Goal: Task Accomplishment & Management: Complete application form

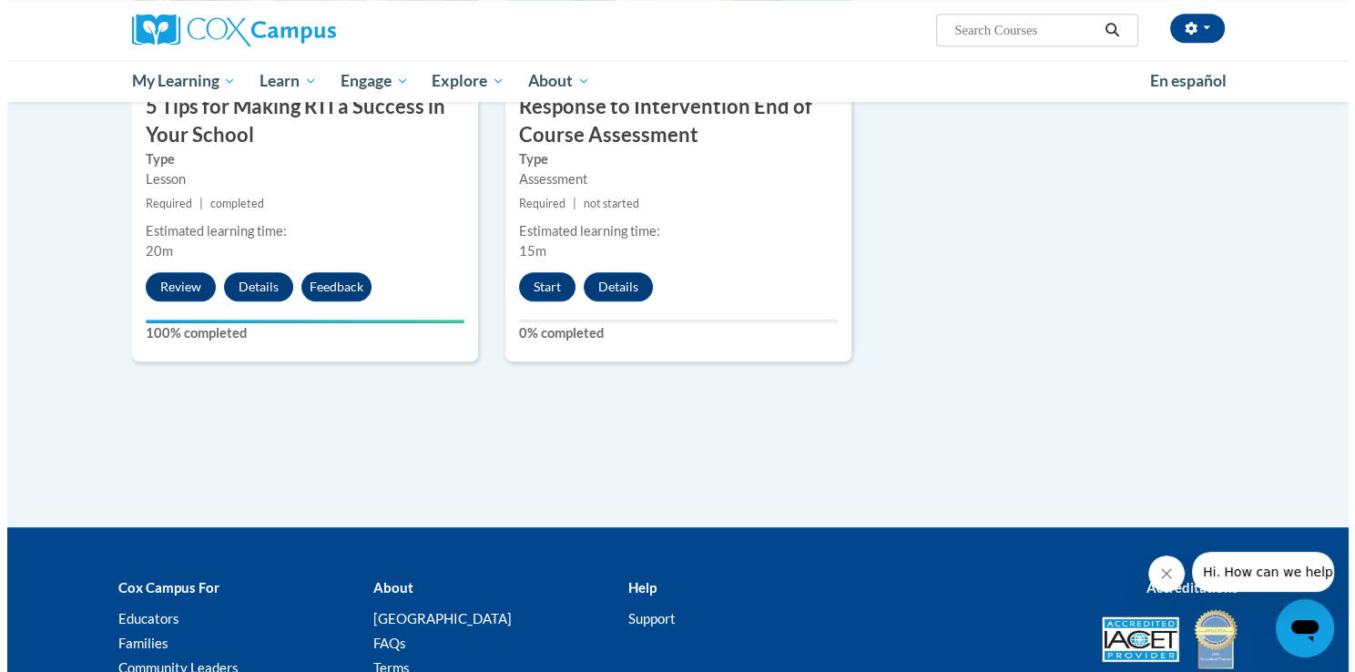
scroll to position [1085, 0]
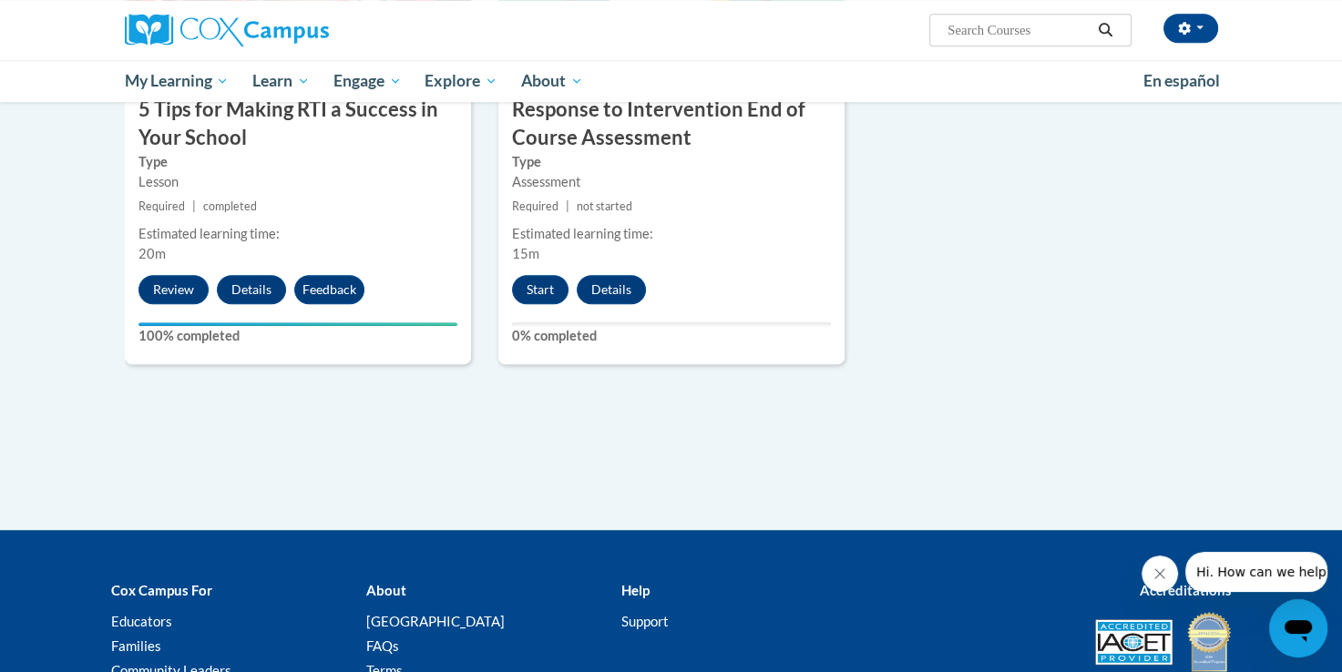
click at [522, 284] on button "Start" at bounding box center [540, 289] width 56 height 29
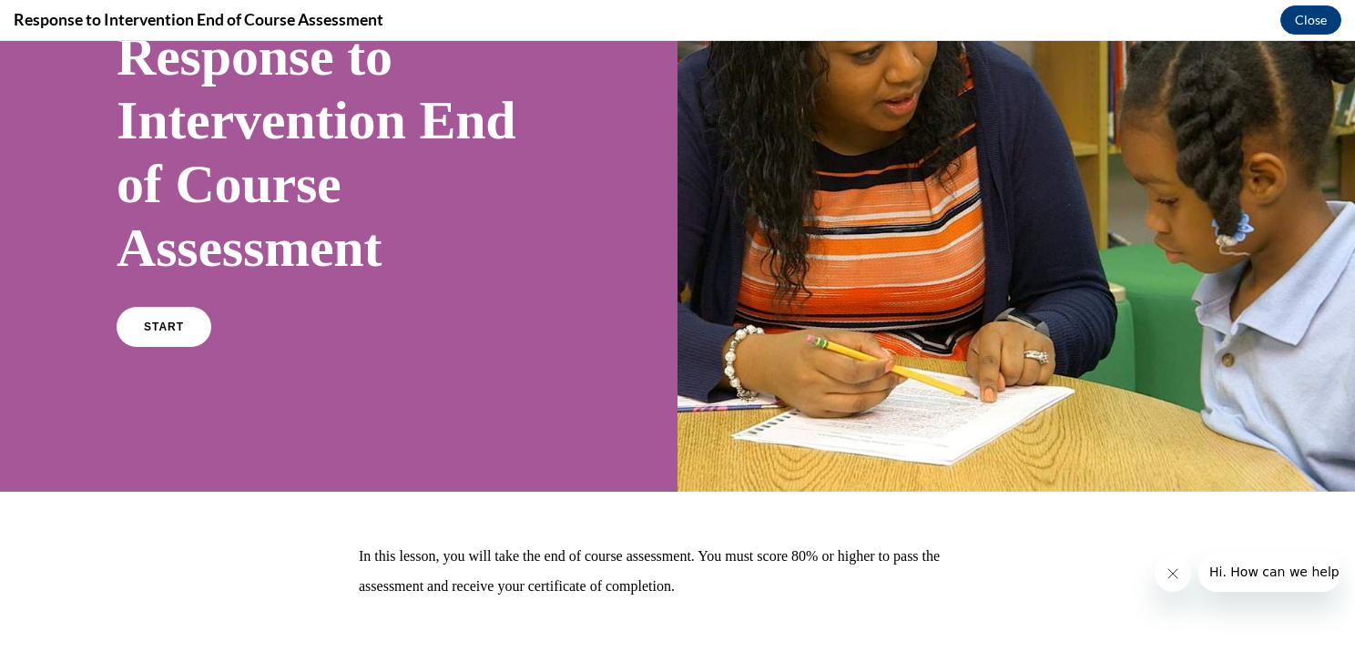
scroll to position [199, 0]
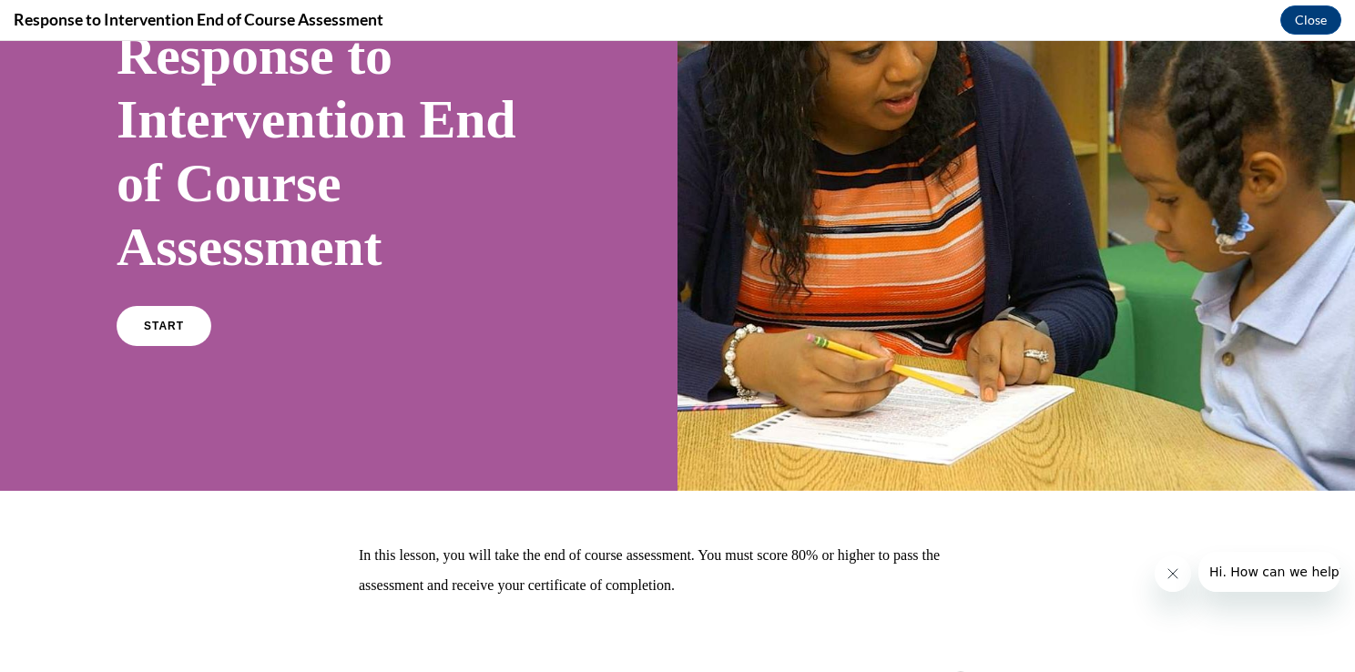
click at [175, 337] on link "START" at bounding box center [164, 326] width 95 height 40
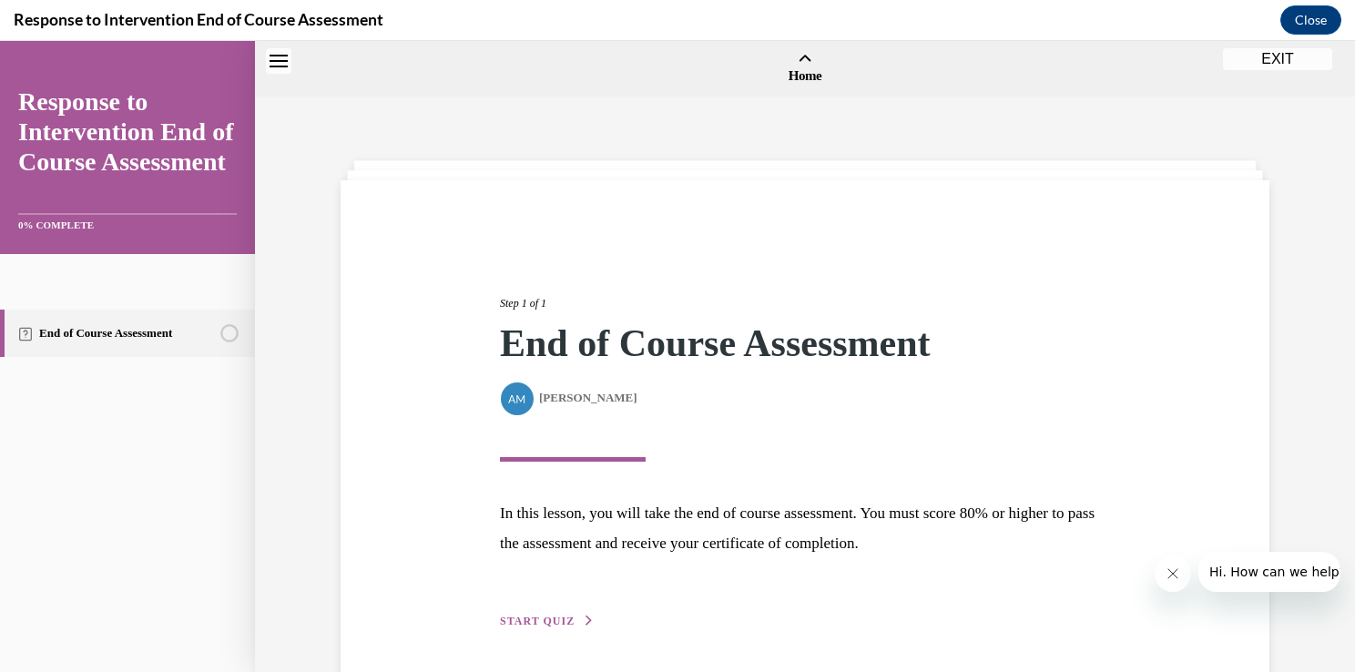
scroll to position [56, 0]
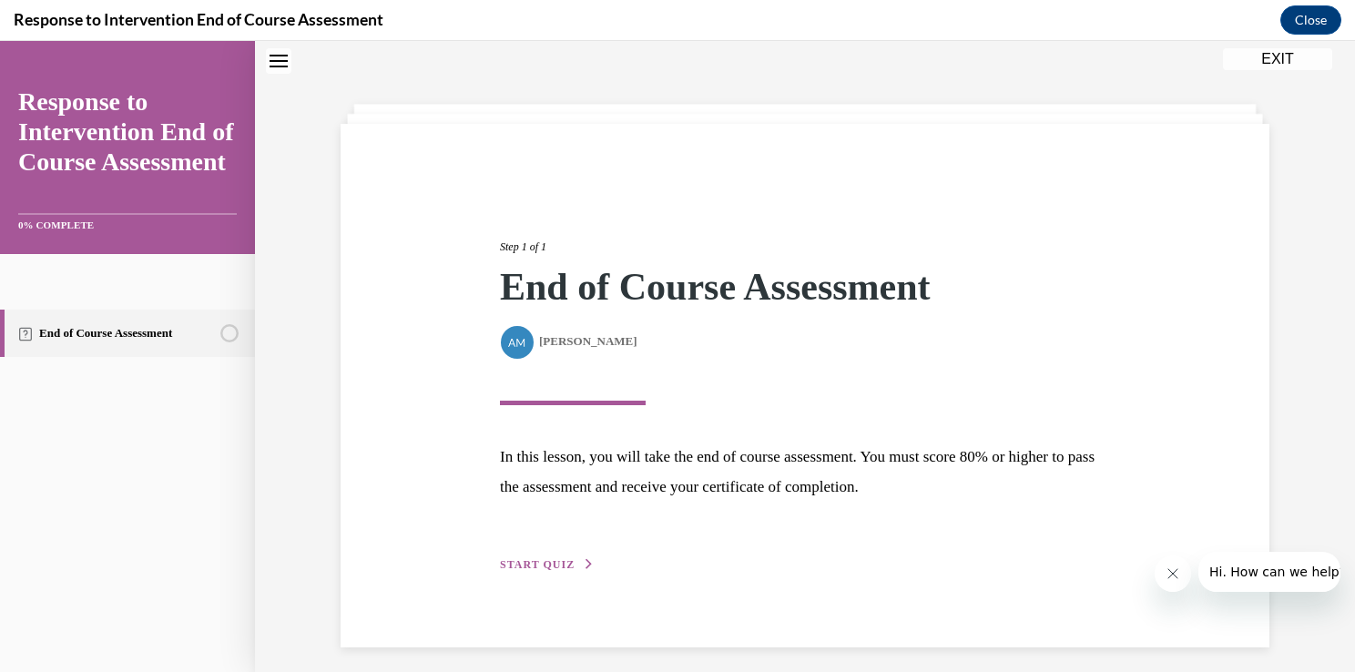
click at [553, 565] on span "START QUIZ" at bounding box center [537, 564] width 75 height 13
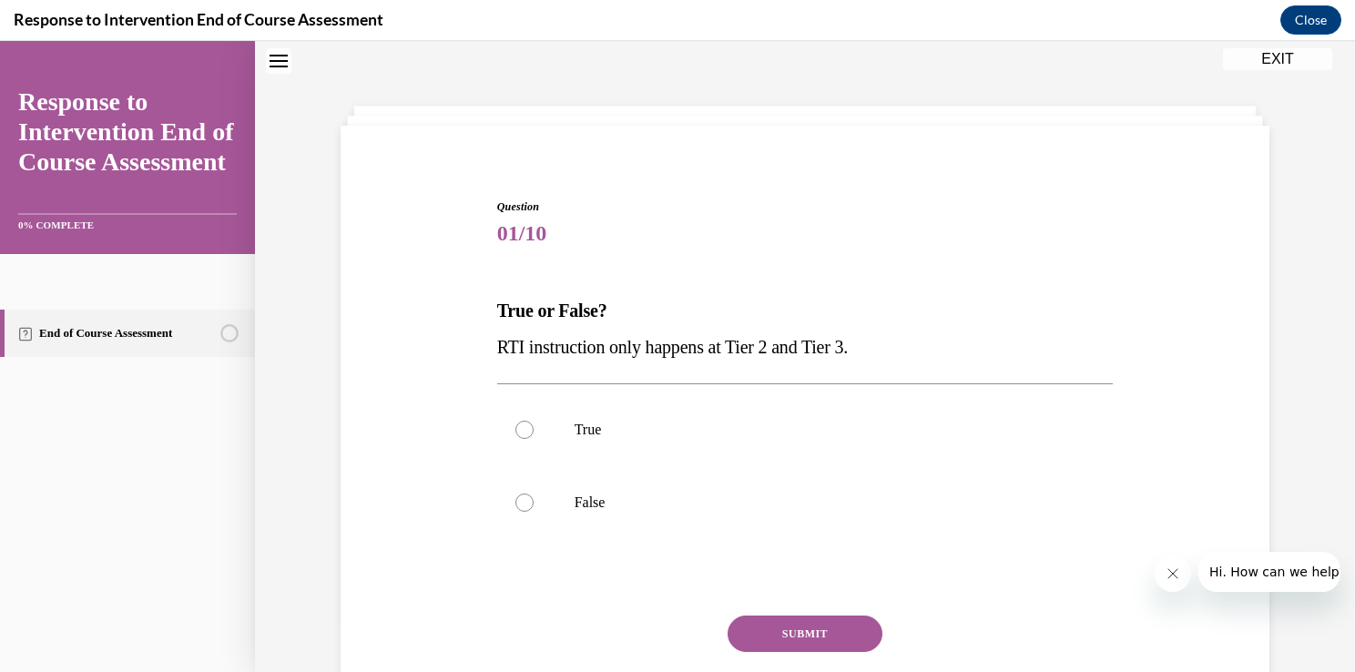
click at [585, 490] on label "False" at bounding box center [805, 502] width 617 height 73
click at [534, 494] on input "False" at bounding box center [525, 503] width 18 height 18
radio input "true"
click at [822, 629] on button "SUBMIT" at bounding box center [805, 634] width 155 height 36
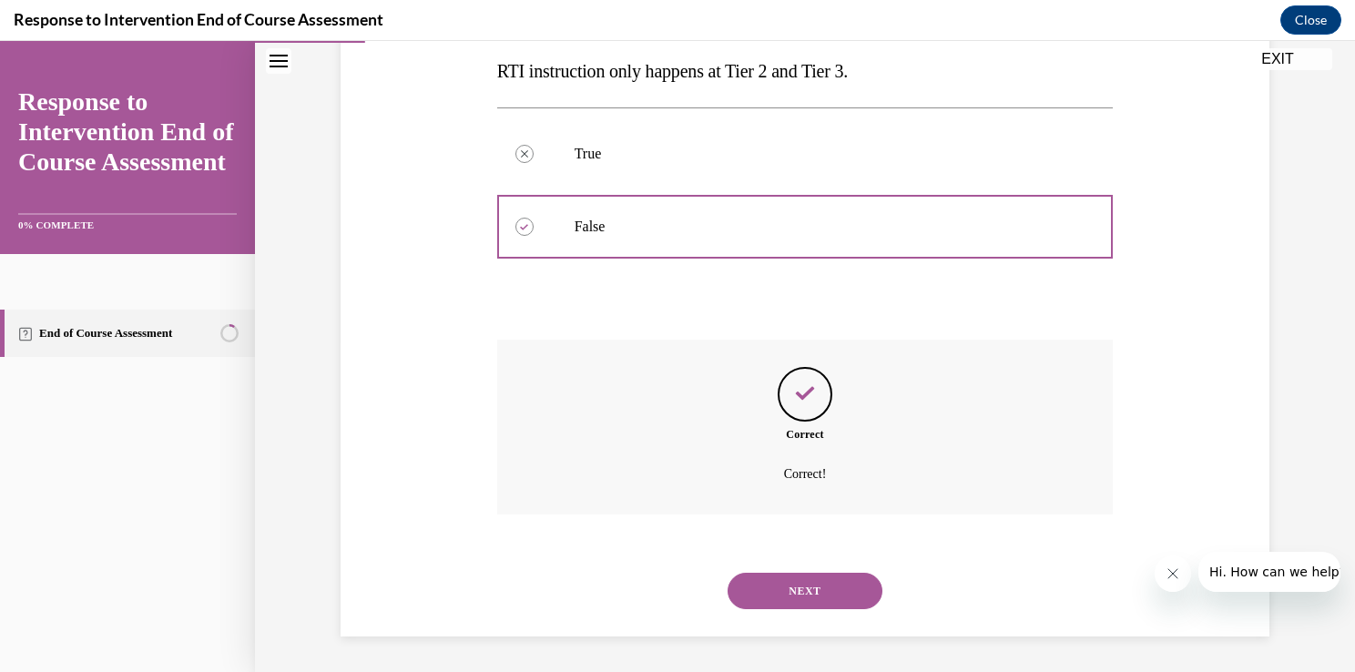
click at [832, 601] on button "NEXT" at bounding box center [805, 591] width 155 height 36
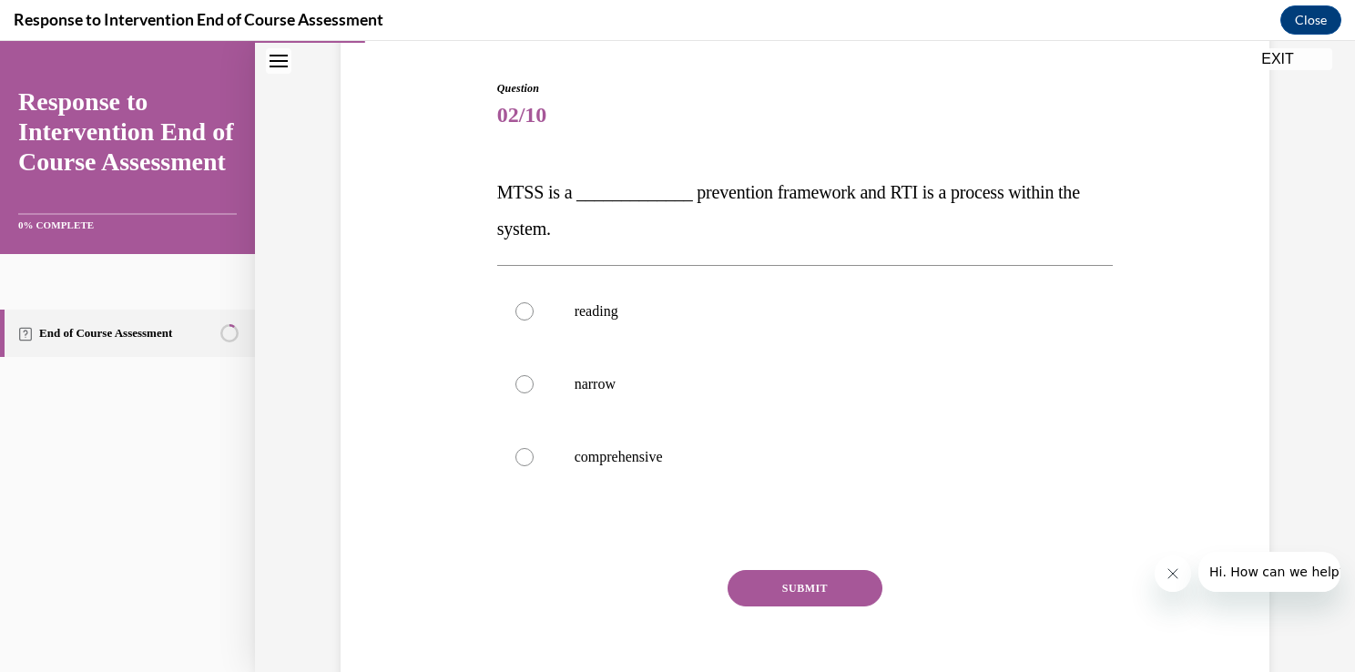
scroll to position [175, 0]
click at [636, 458] on p "comprehensive" at bounding box center [822, 455] width 494 height 18
click at [534, 458] on input "comprehensive" at bounding box center [525, 455] width 18 height 18
radio input "true"
click at [805, 598] on button "SUBMIT" at bounding box center [805, 586] width 155 height 36
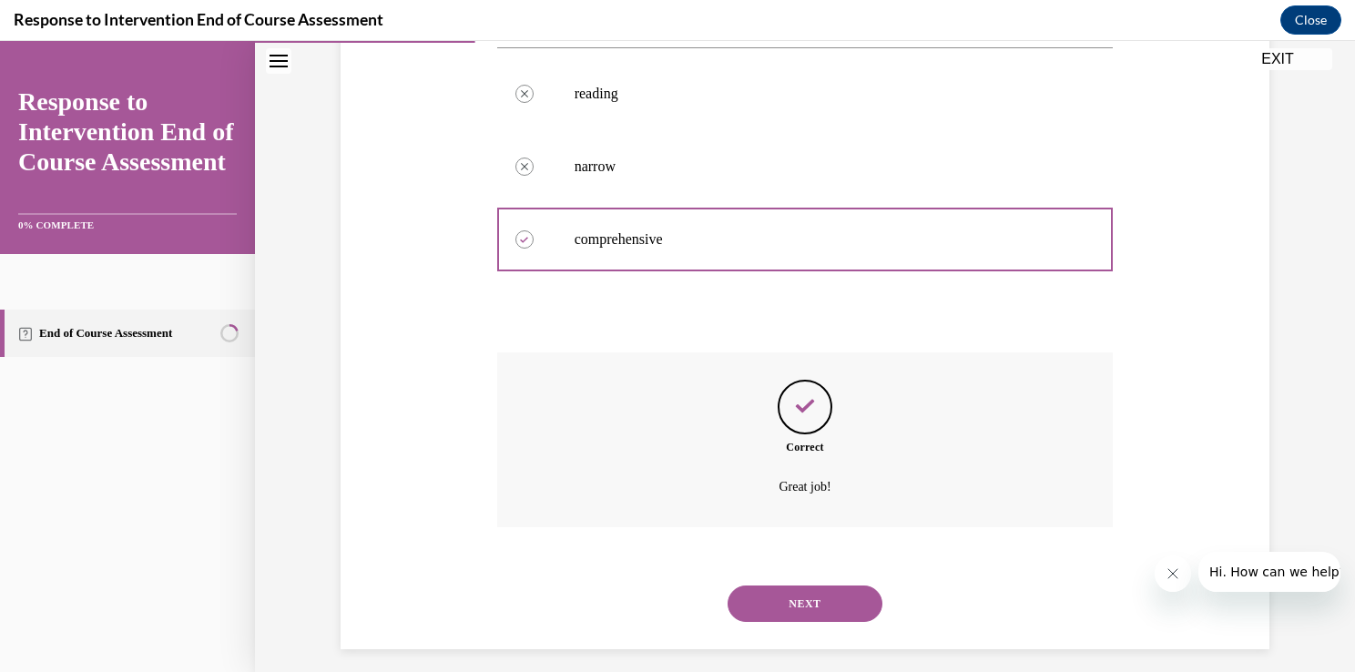
click at [839, 605] on button "NEXT" at bounding box center [805, 604] width 155 height 36
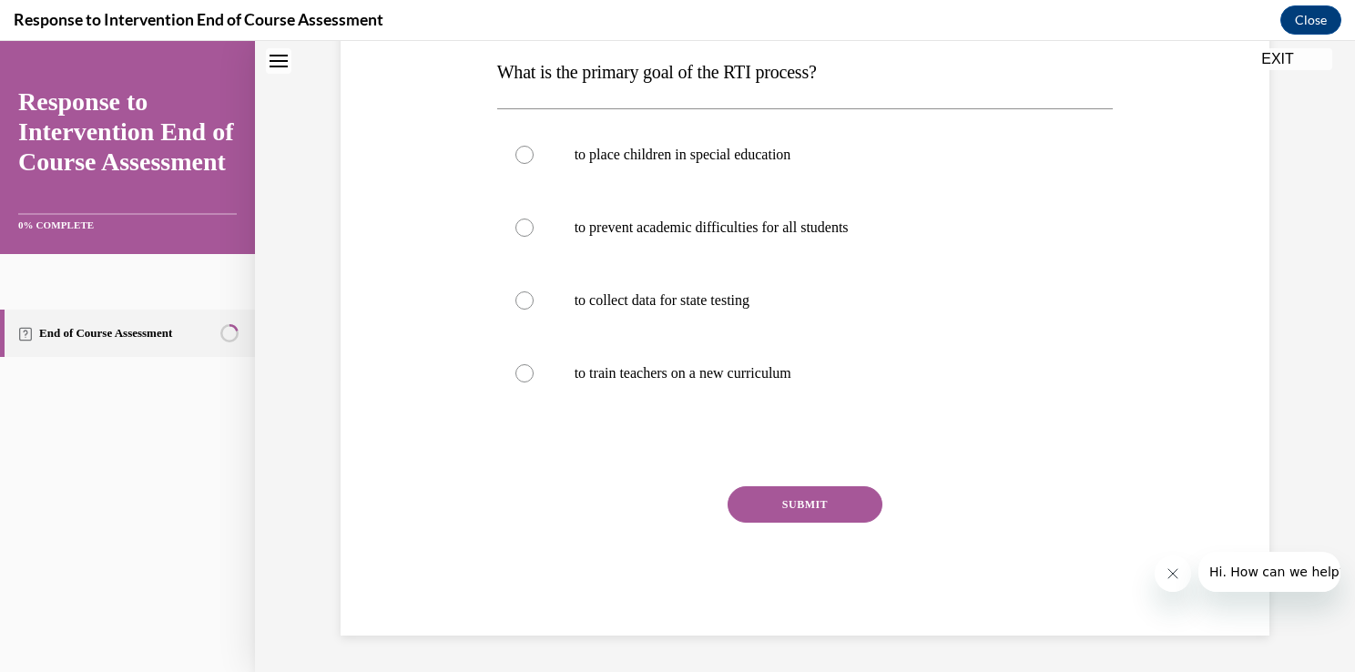
scroll to position [55, 0]
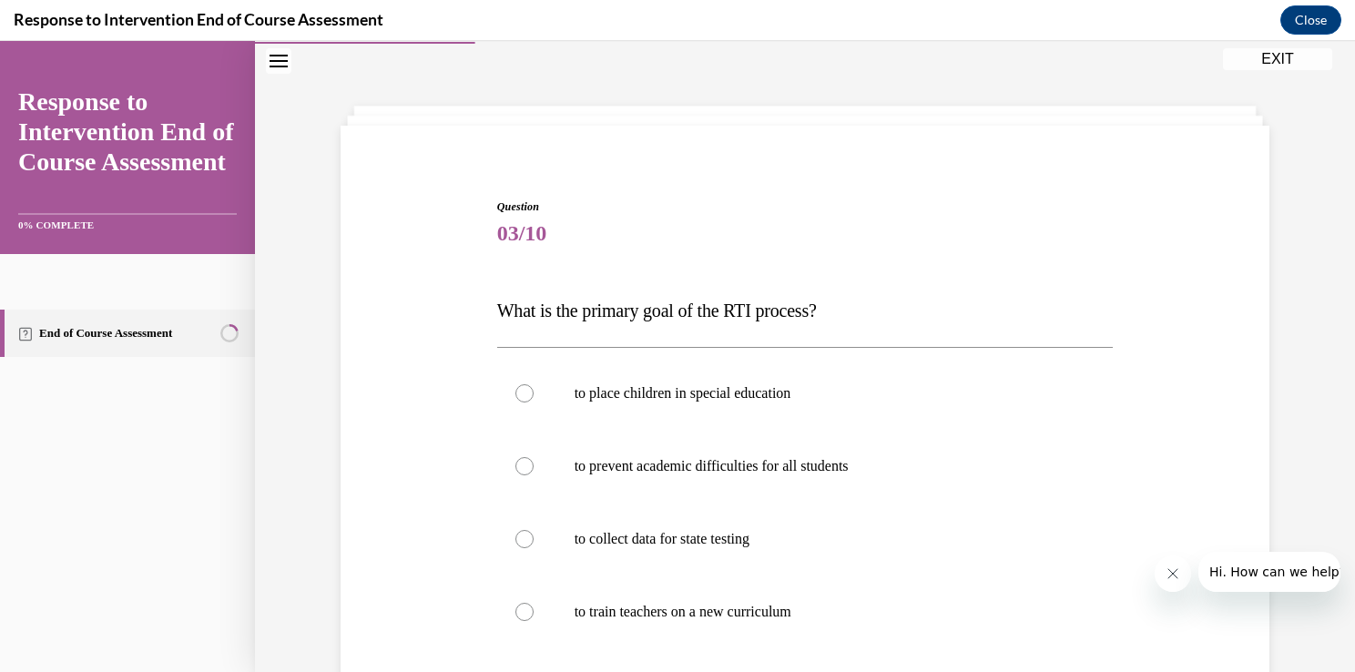
click at [805, 458] on p "to prevent academic difficulties for all students" at bounding box center [822, 466] width 494 height 18
click at [534, 458] on input "to prevent academic difficulties for all students" at bounding box center [525, 466] width 18 height 18
radio input "true"
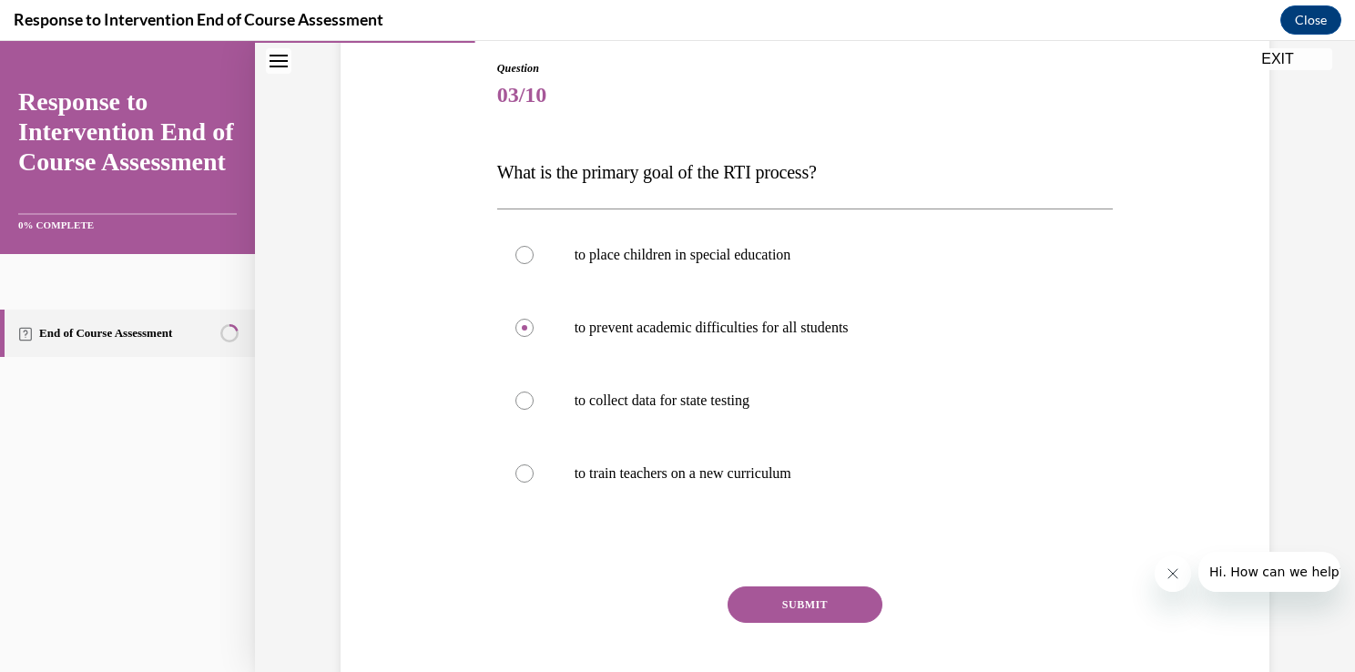
scroll to position [238, 0]
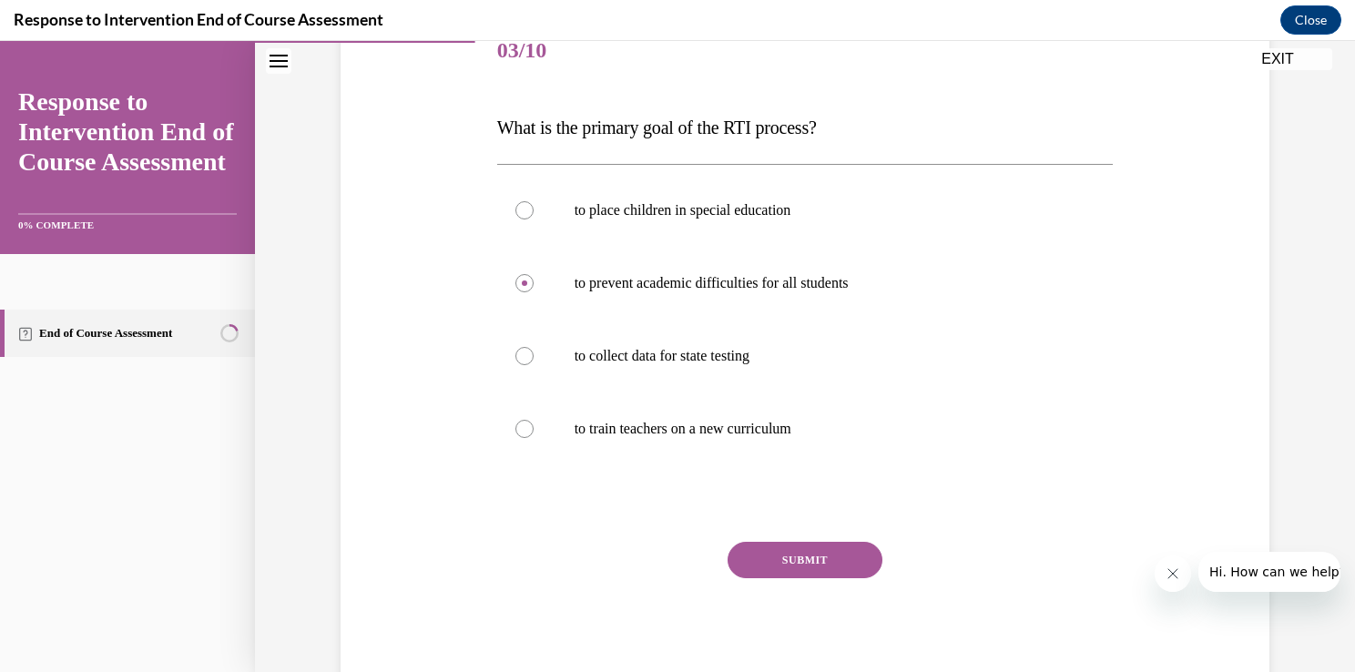
click at [827, 557] on button "SUBMIT" at bounding box center [805, 560] width 155 height 36
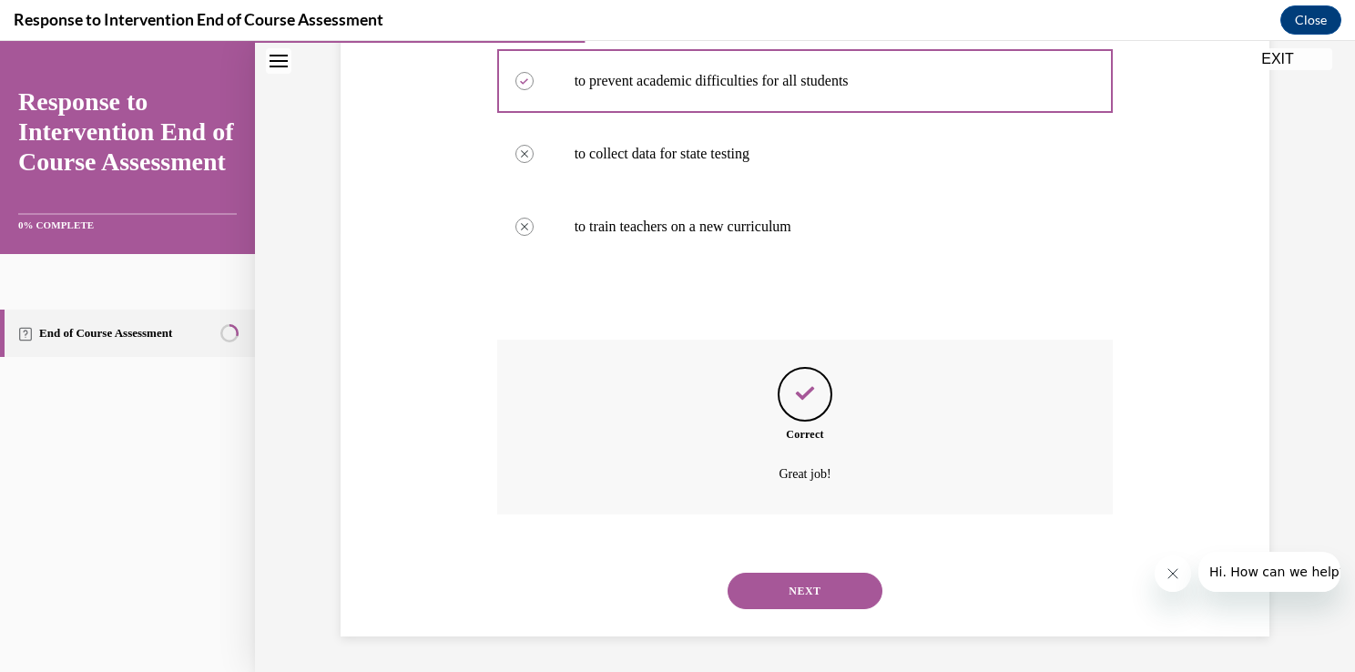
click at [842, 601] on button "NEXT" at bounding box center [805, 591] width 155 height 36
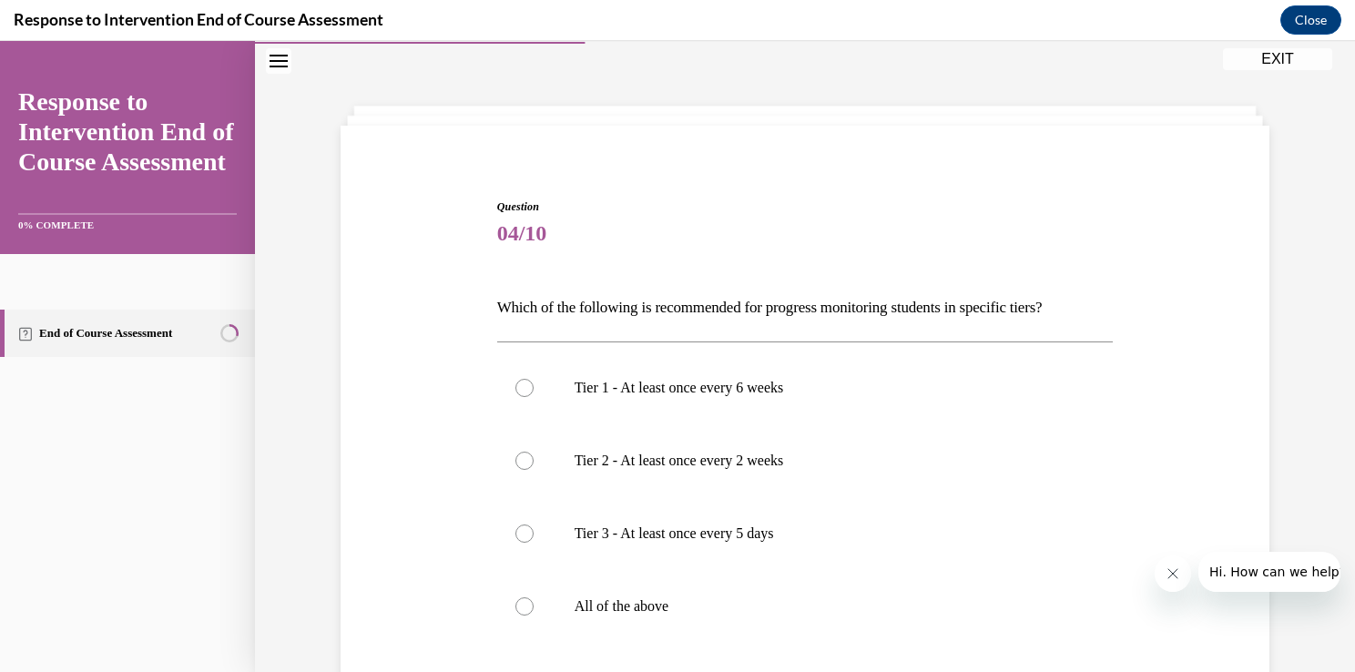
click at [663, 623] on label "All of the above" at bounding box center [805, 606] width 617 height 73
click at [534, 616] on input "All of the above" at bounding box center [525, 607] width 18 height 18
radio input "true"
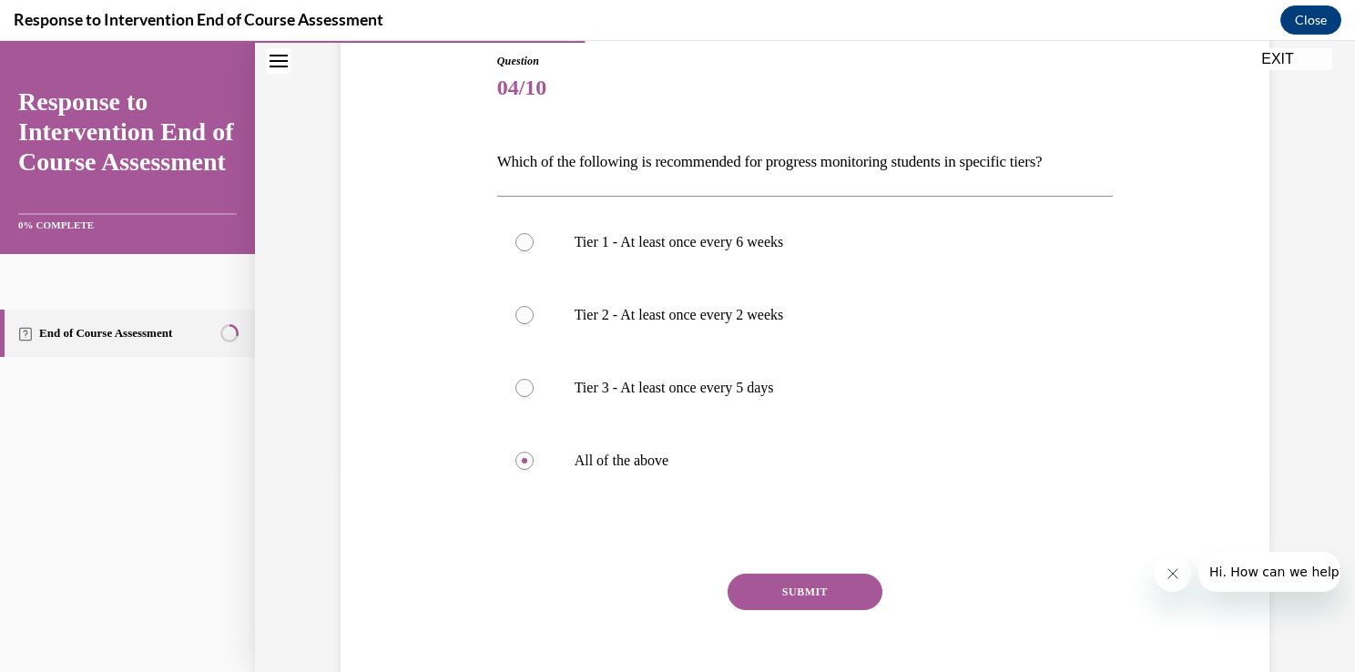
scroll to position [204, 0]
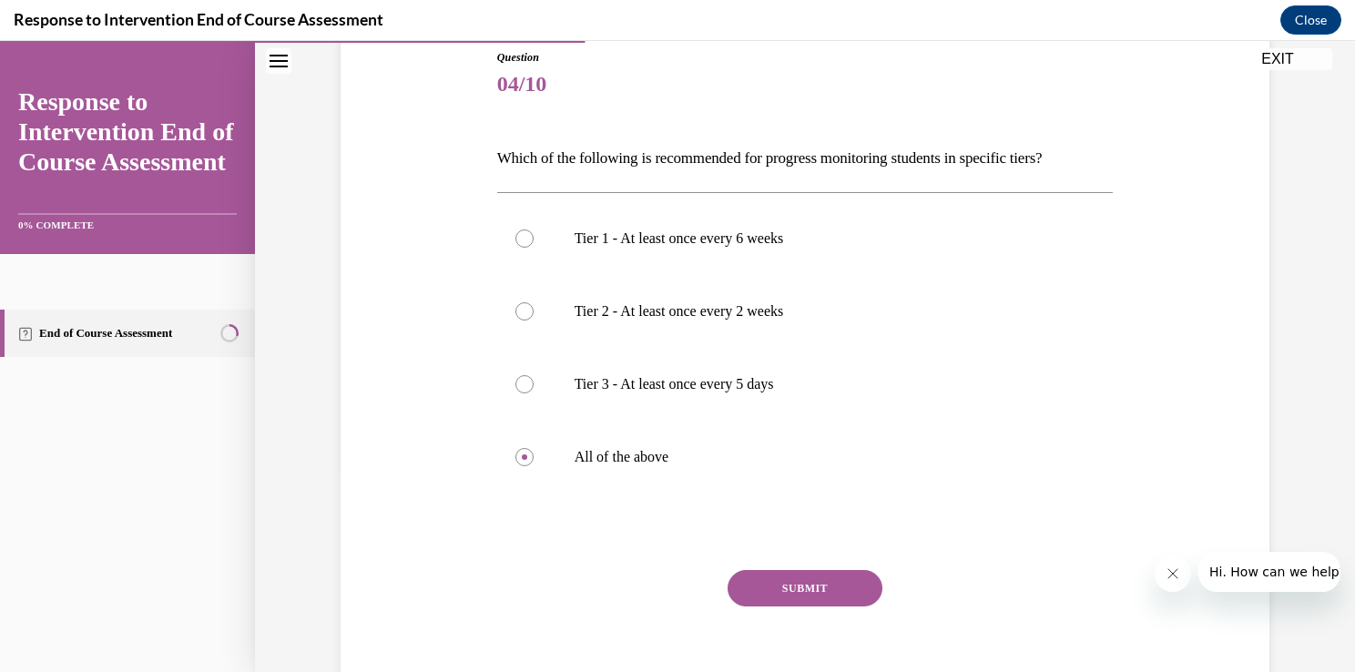
click at [823, 583] on button "SUBMIT" at bounding box center [805, 588] width 155 height 36
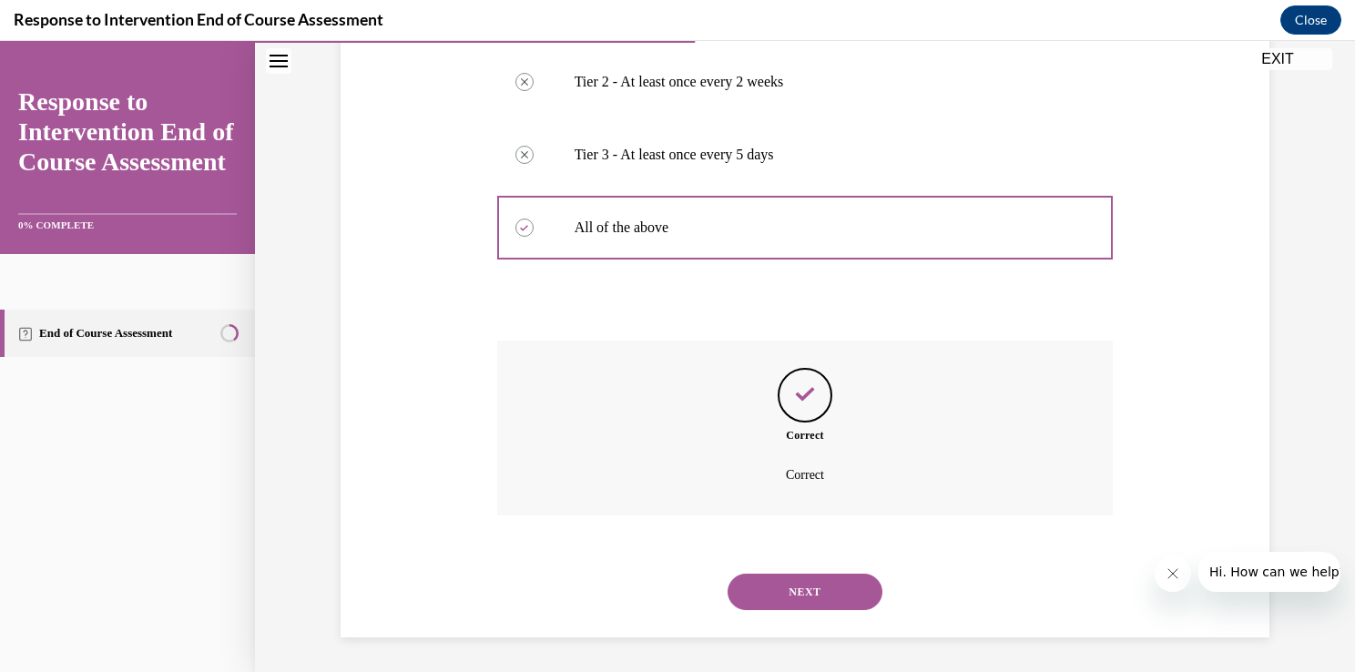
click at [823, 592] on button "NEXT" at bounding box center [805, 592] width 155 height 36
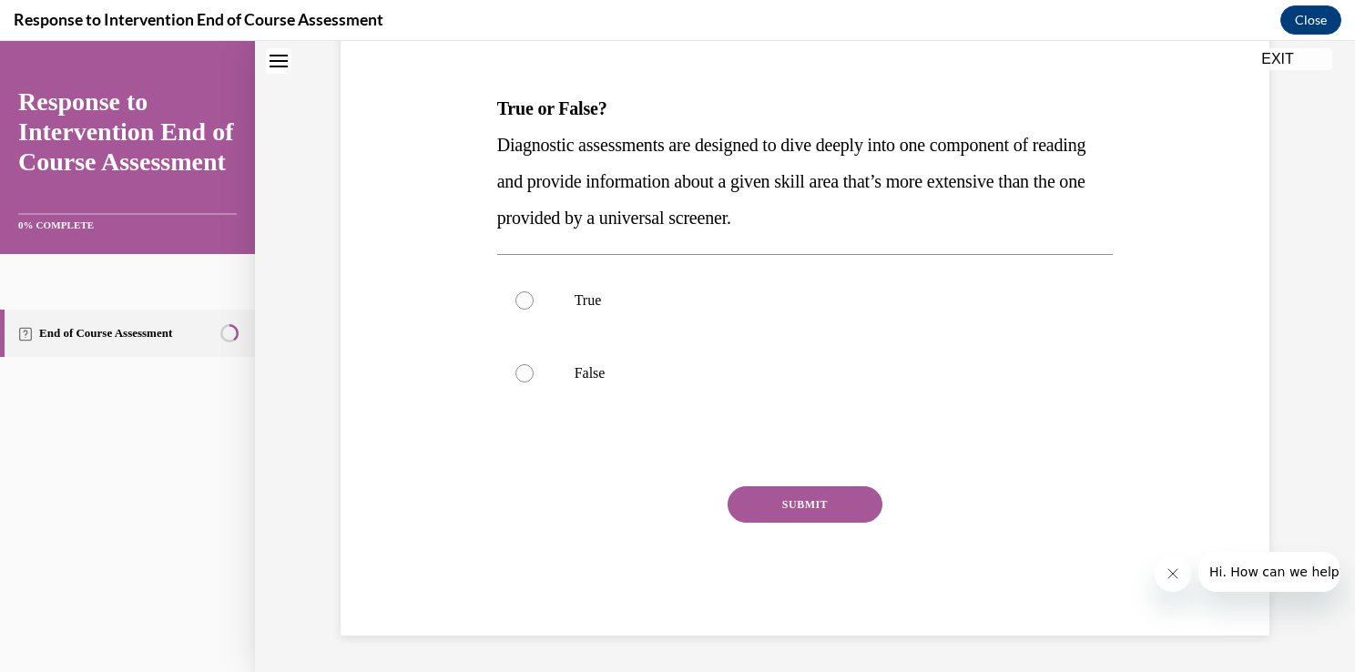
scroll to position [55, 0]
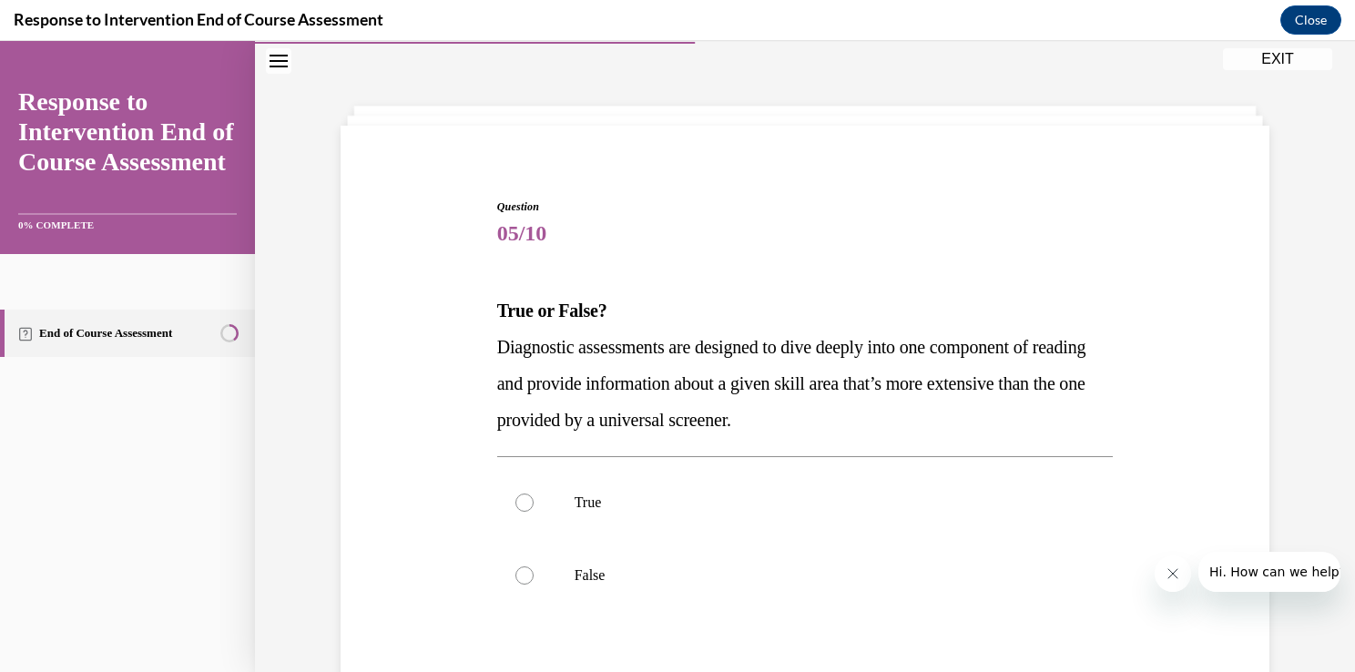
click at [579, 583] on p "False" at bounding box center [822, 576] width 494 height 18
click at [534, 583] on input "False" at bounding box center [525, 576] width 18 height 18
radio input "true"
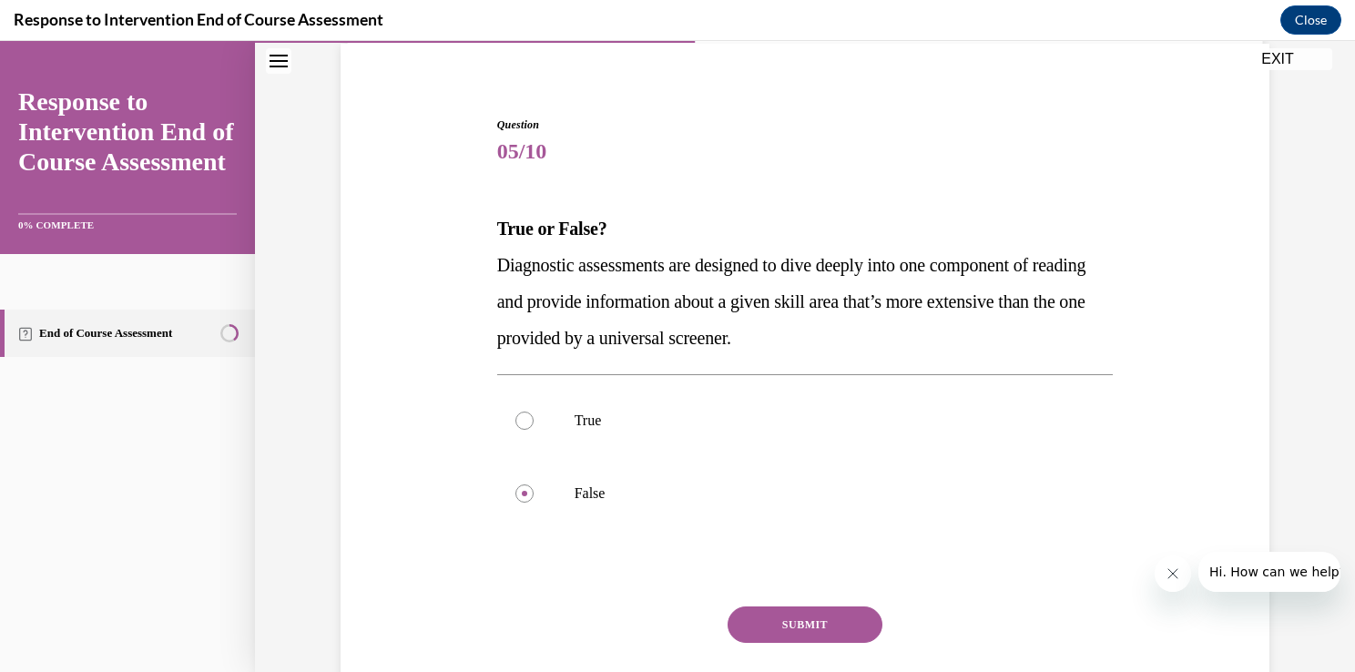
scroll to position [138, 0]
click at [821, 626] on button "SUBMIT" at bounding box center [805, 624] width 155 height 36
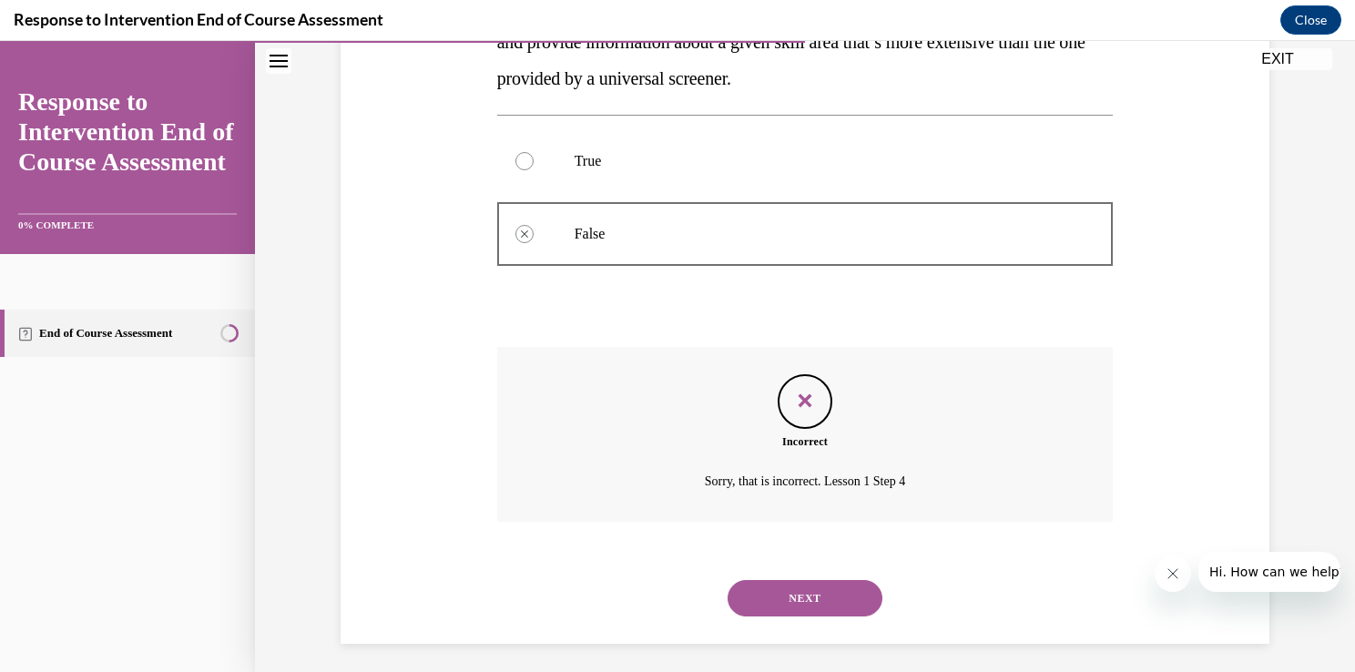
scroll to position [404, 0]
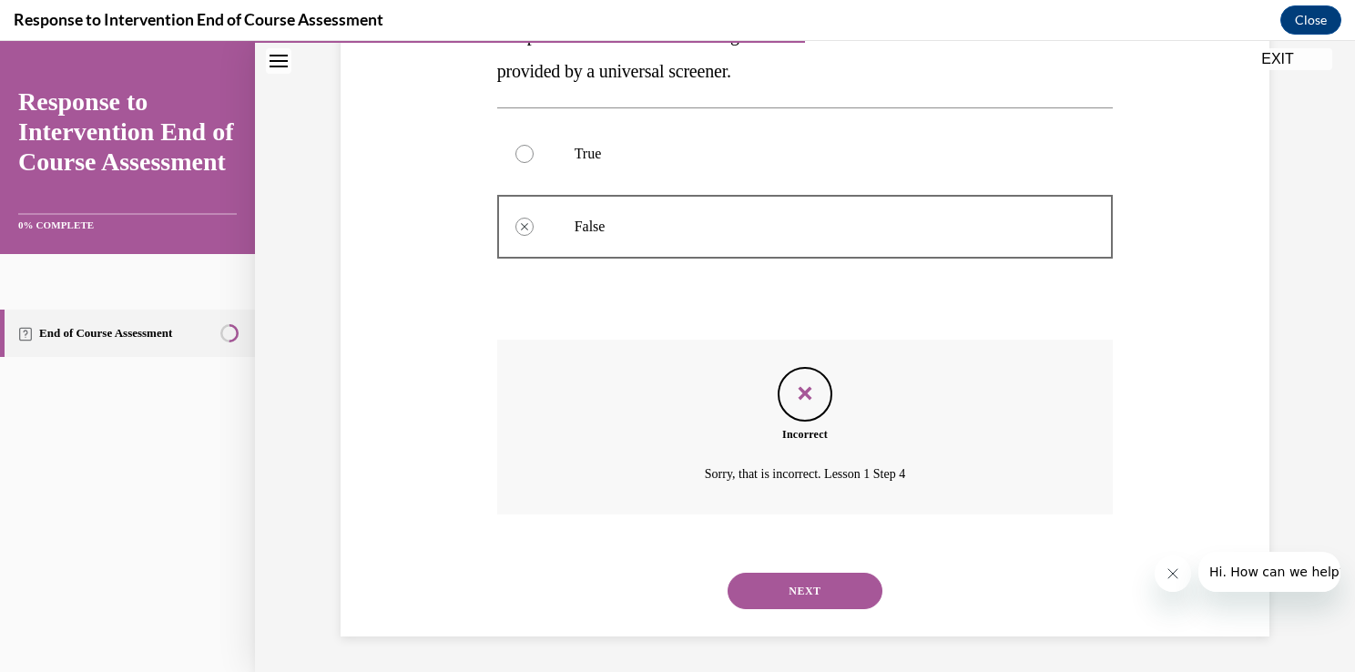
click at [818, 606] on button "NEXT" at bounding box center [805, 591] width 155 height 36
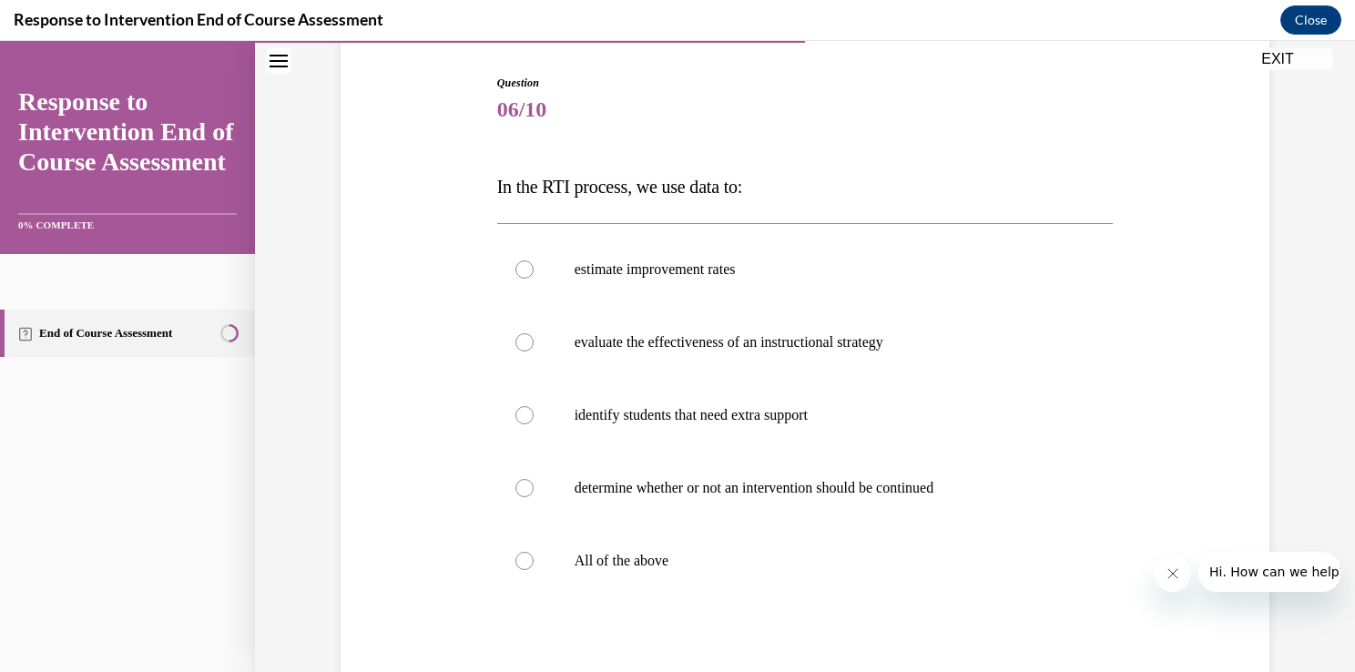
scroll to position [199, 0]
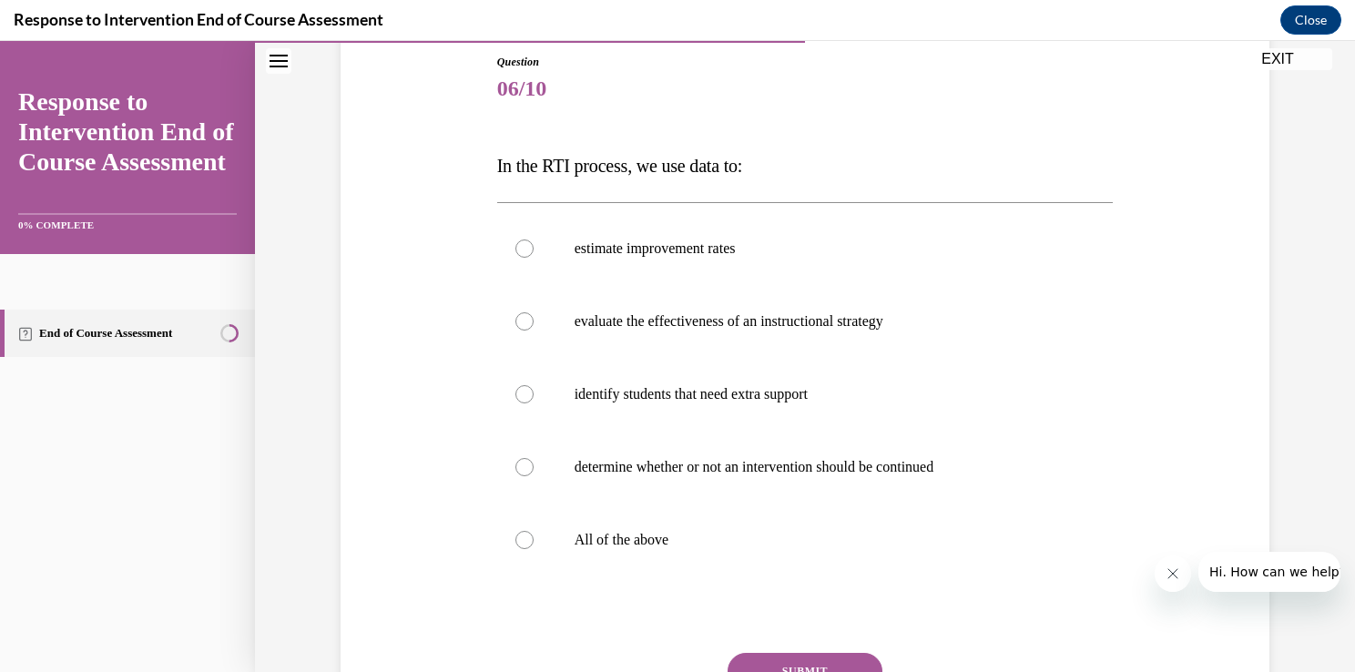
click at [879, 558] on label "All of the above" at bounding box center [805, 540] width 617 height 73
click at [534, 549] on input "All of the above" at bounding box center [525, 540] width 18 height 18
radio input "true"
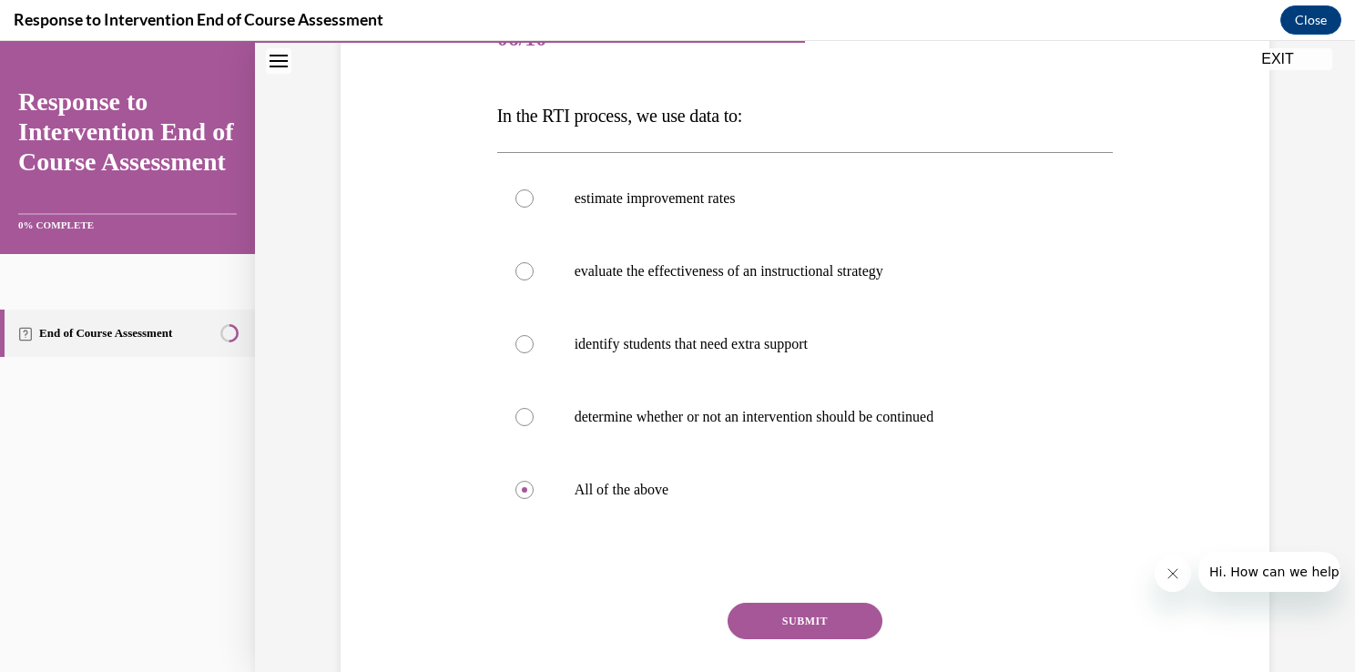
scroll to position [233, 0]
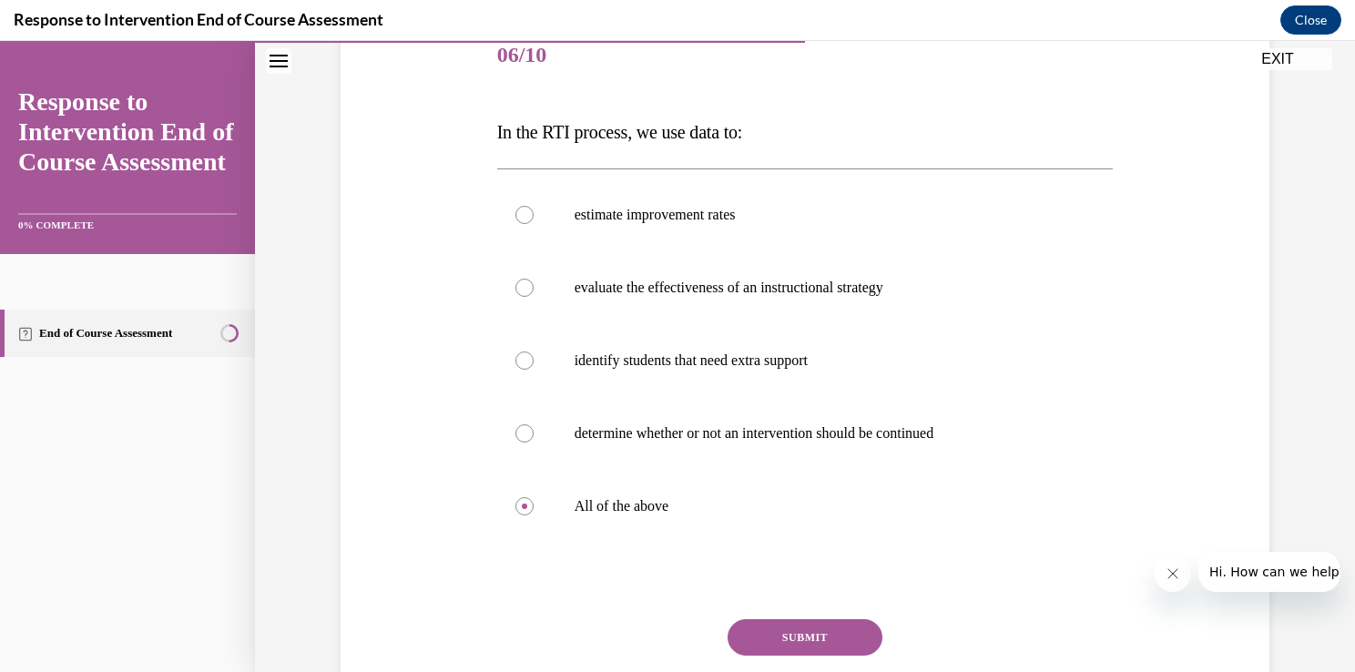
click at [816, 634] on button "SUBMIT" at bounding box center [805, 637] width 155 height 36
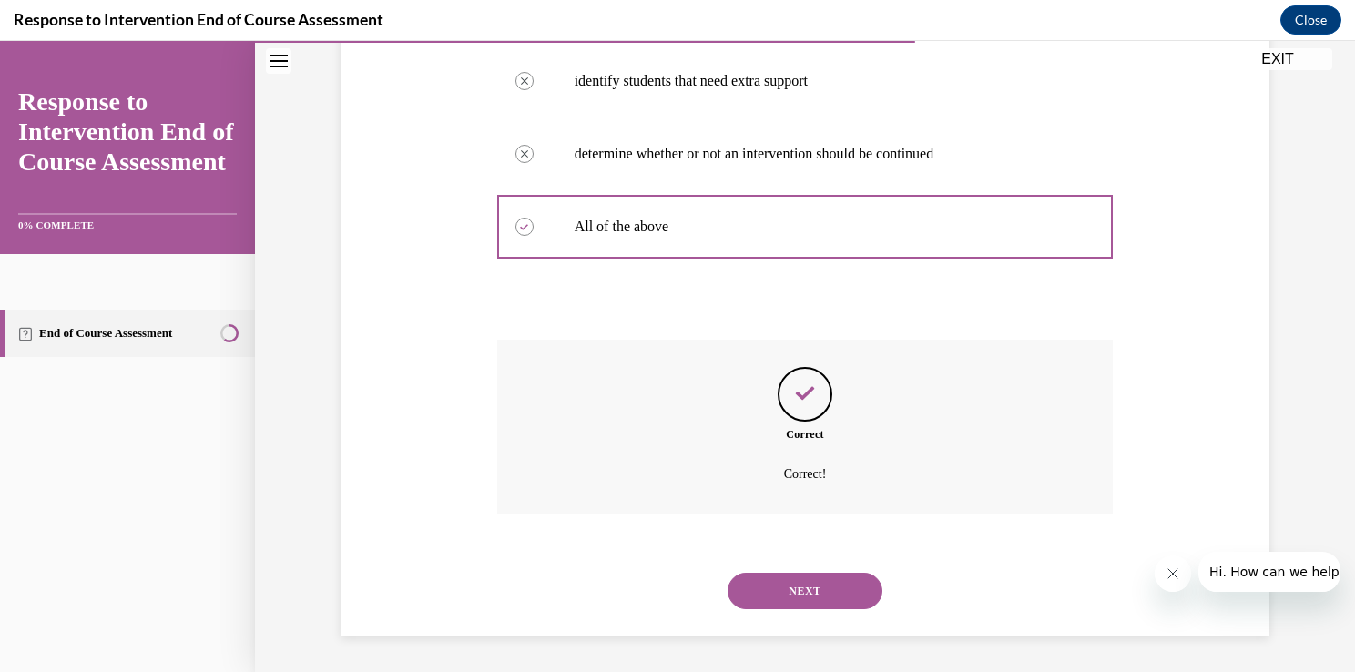
click at [837, 599] on button "NEXT" at bounding box center [805, 591] width 155 height 36
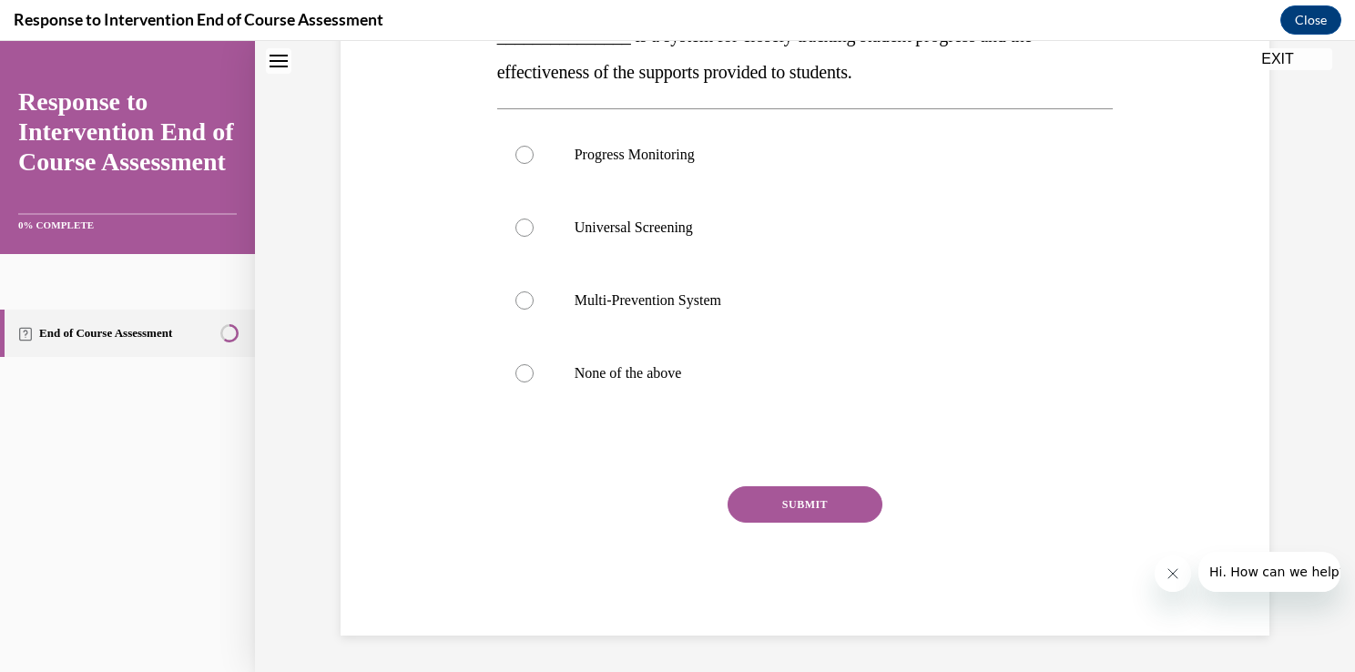
scroll to position [55, 0]
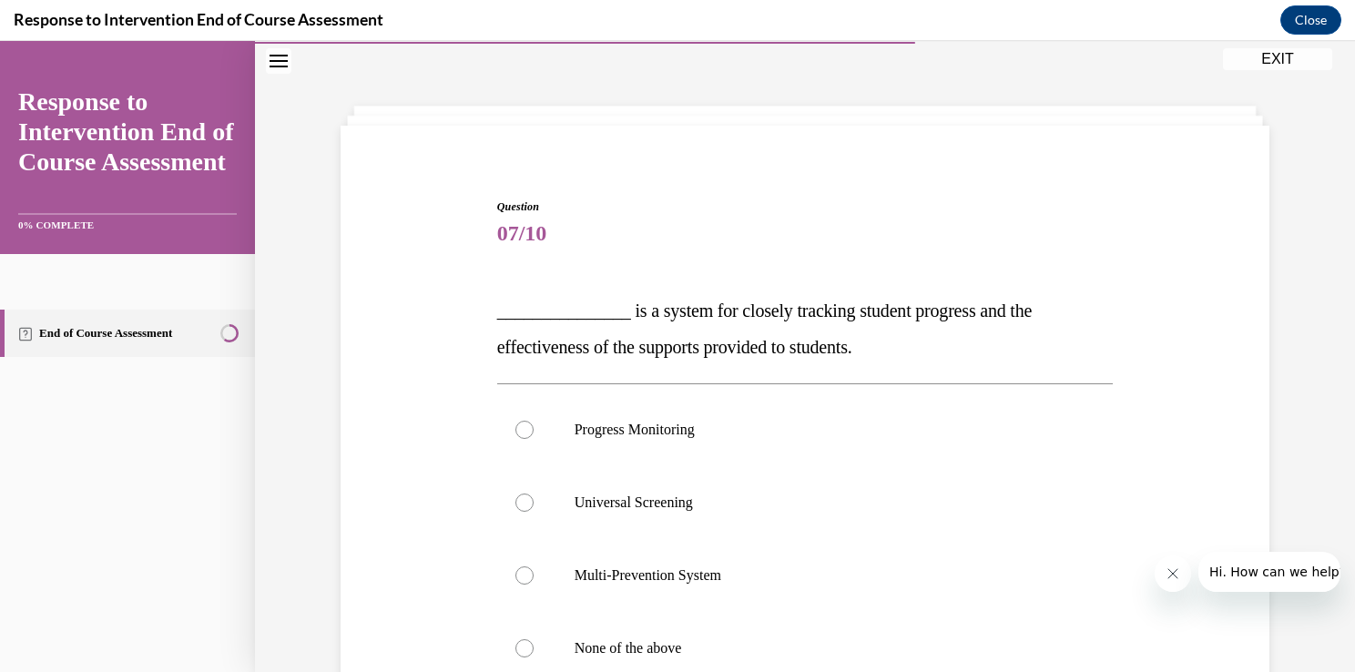
click at [919, 427] on p "Progress Monitoring" at bounding box center [822, 430] width 494 height 18
click at [534, 427] on input "Progress Monitoring" at bounding box center [525, 430] width 18 height 18
radio input "true"
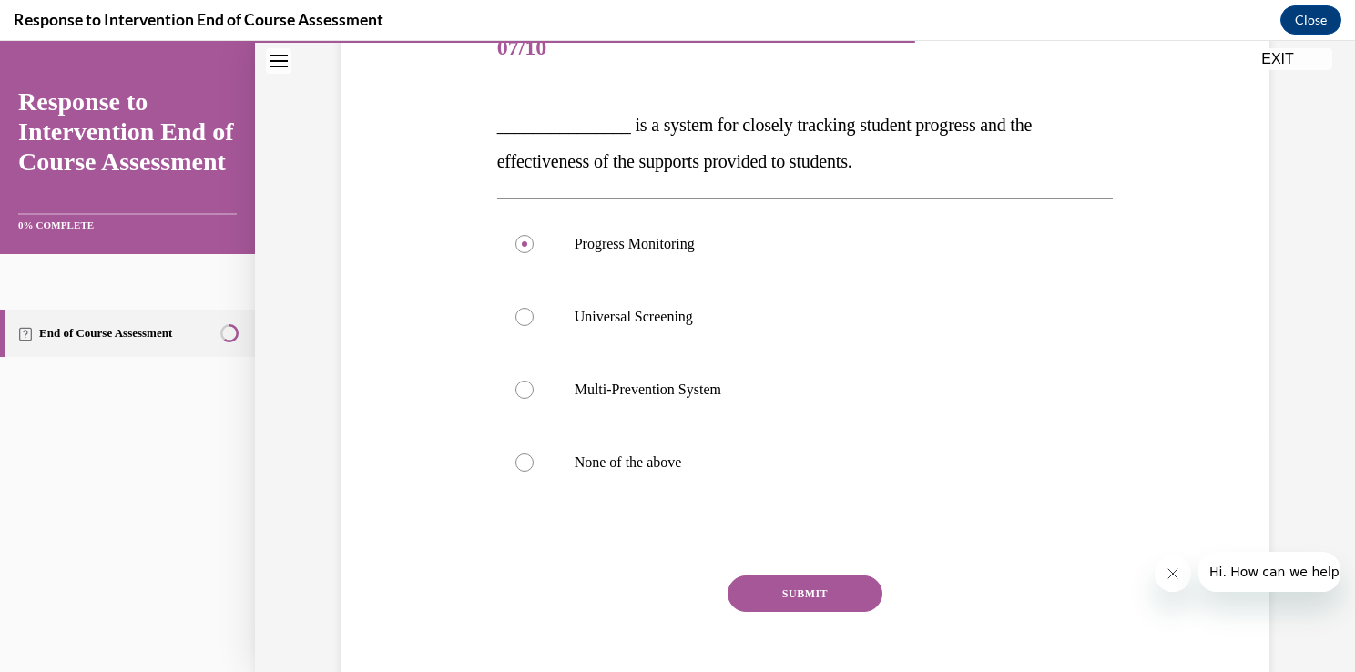
scroll to position [242, 0]
click at [838, 606] on button "SUBMIT" at bounding box center [805, 592] width 155 height 36
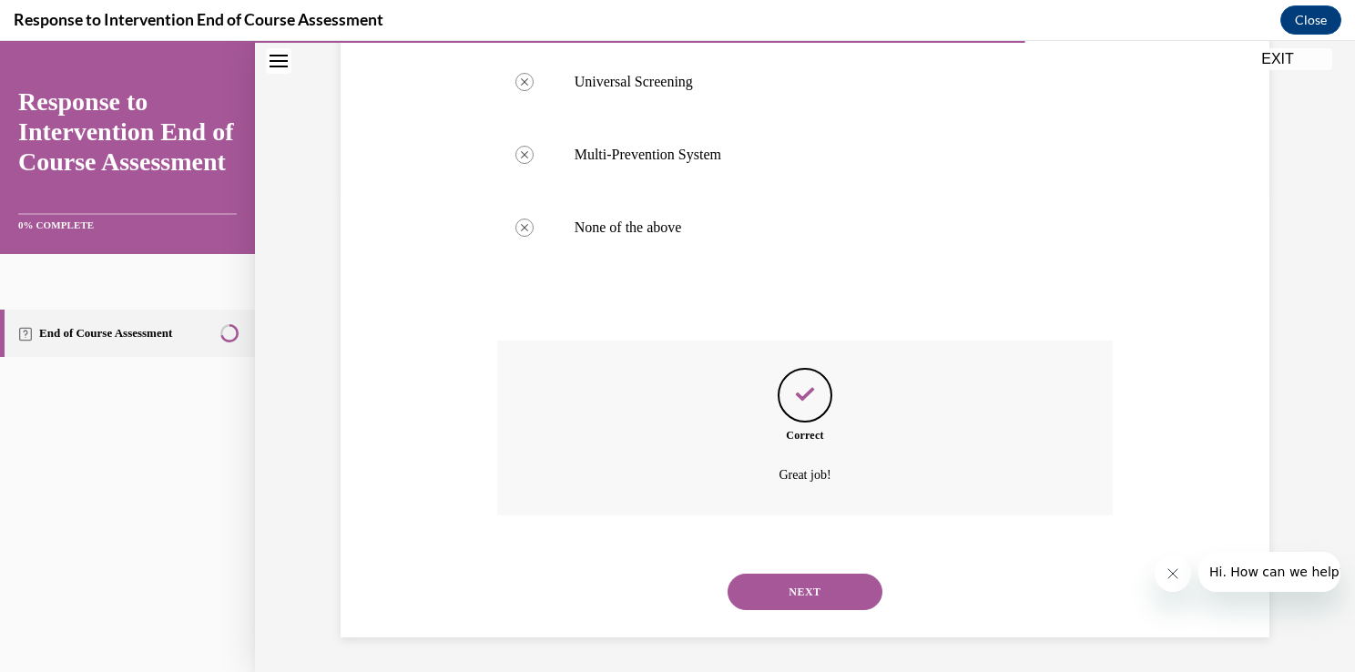
click at [852, 598] on button "NEXT" at bounding box center [805, 592] width 155 height 36
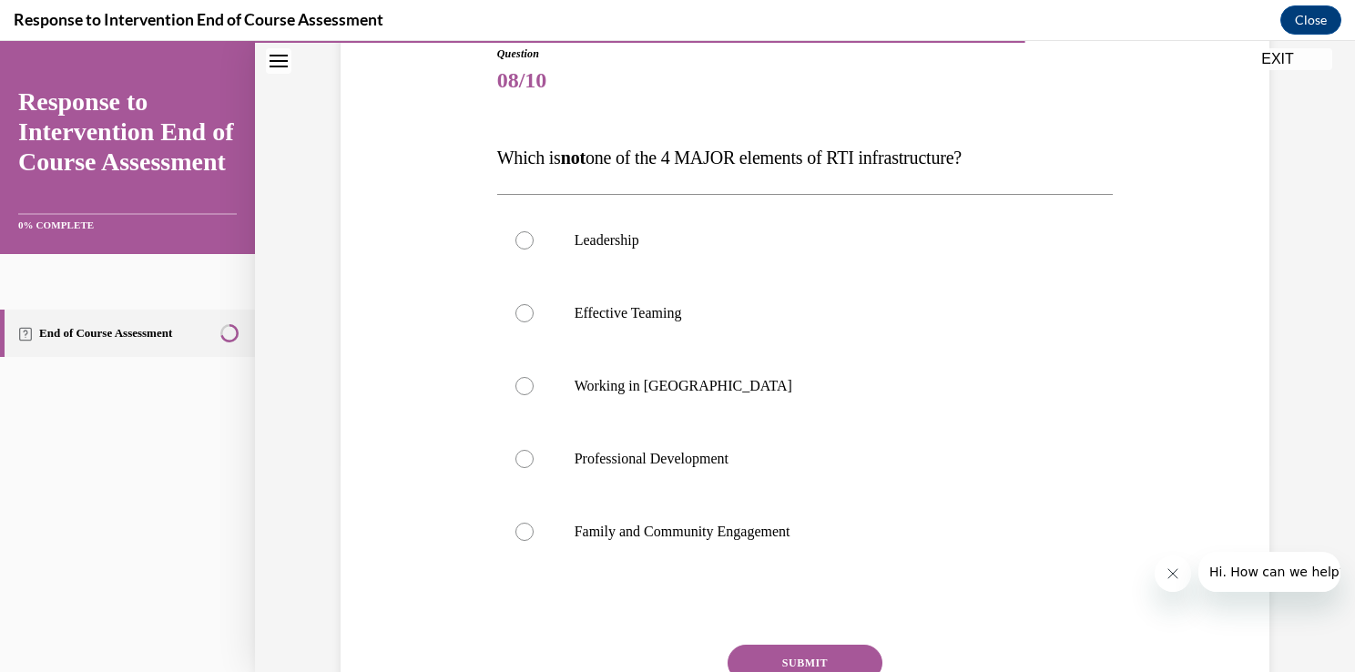
scroll to position [210, 0]
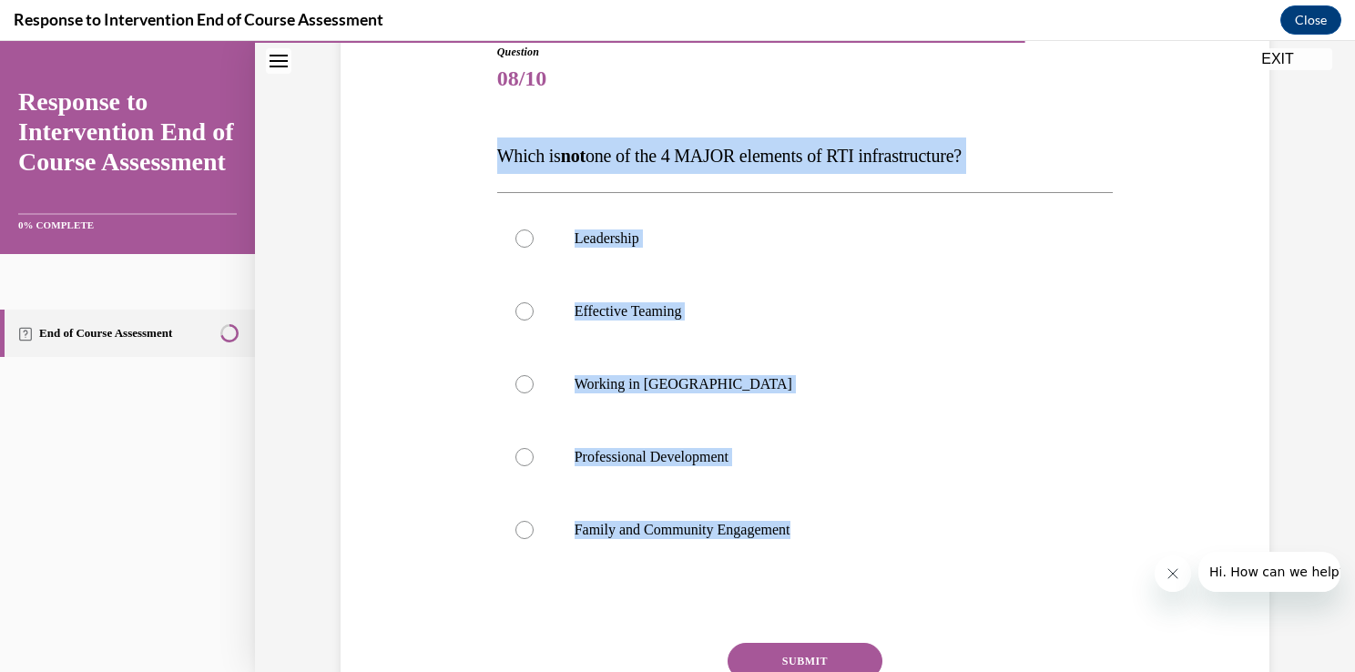
drag, startPoint x: 476, startPoint y: 150, endPoint x: 834, endPoint y: 570, distance: 552.4
click at [834, 570] on div "Question 08/10 Which is not one of the 4 MAJOR elements of RTI infrastructure? …" at bounding box center [805, 390] width 938 height 803
copy div "Which is not one of the 4 MAJOR elements of RTI infrastructure? Leadership Effe…"
click at [529, 383] on label "Working in [GEOGRAPHIC_DATA]" at bounding box center [805, 384] width 617 height 73
click at [529, 383] on input "Working in [GEOGRAPHIC_DATA]" at bounding box center [525, 384] width 18 height 18
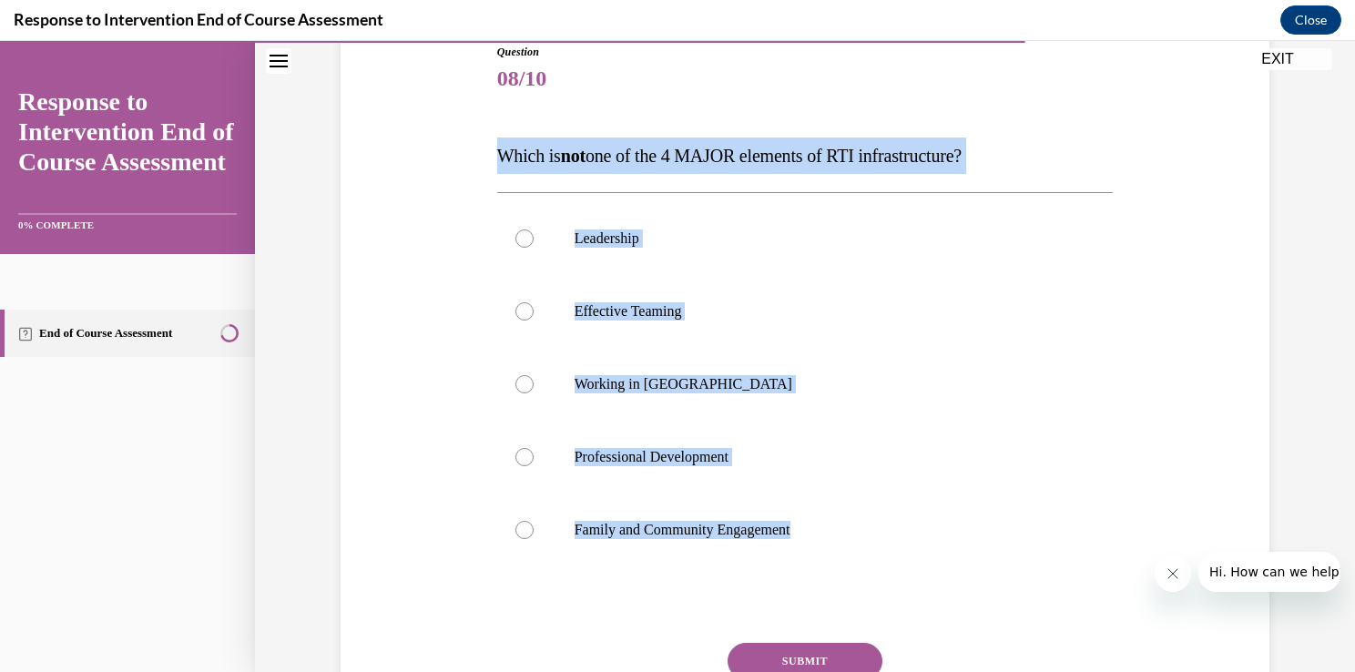
radio input "true"
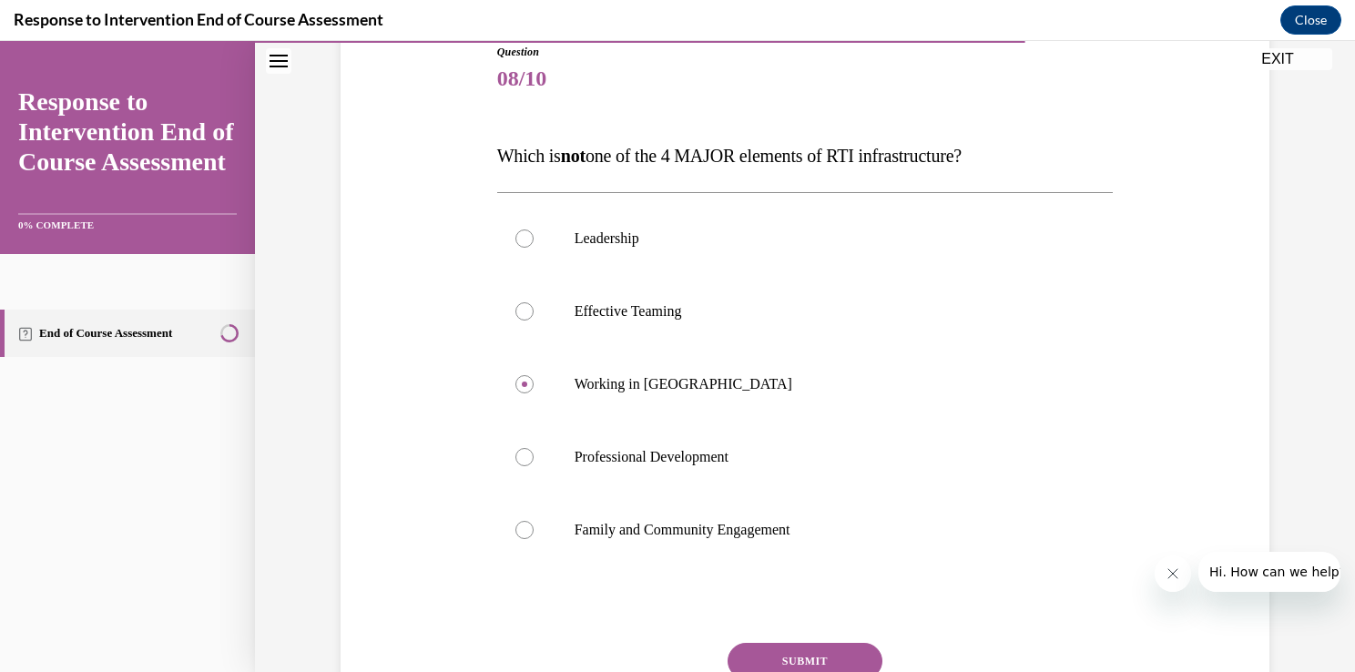
click at [834, 652] on button "SUBMIT" at bounding box center [805, 661] width 155 height 36
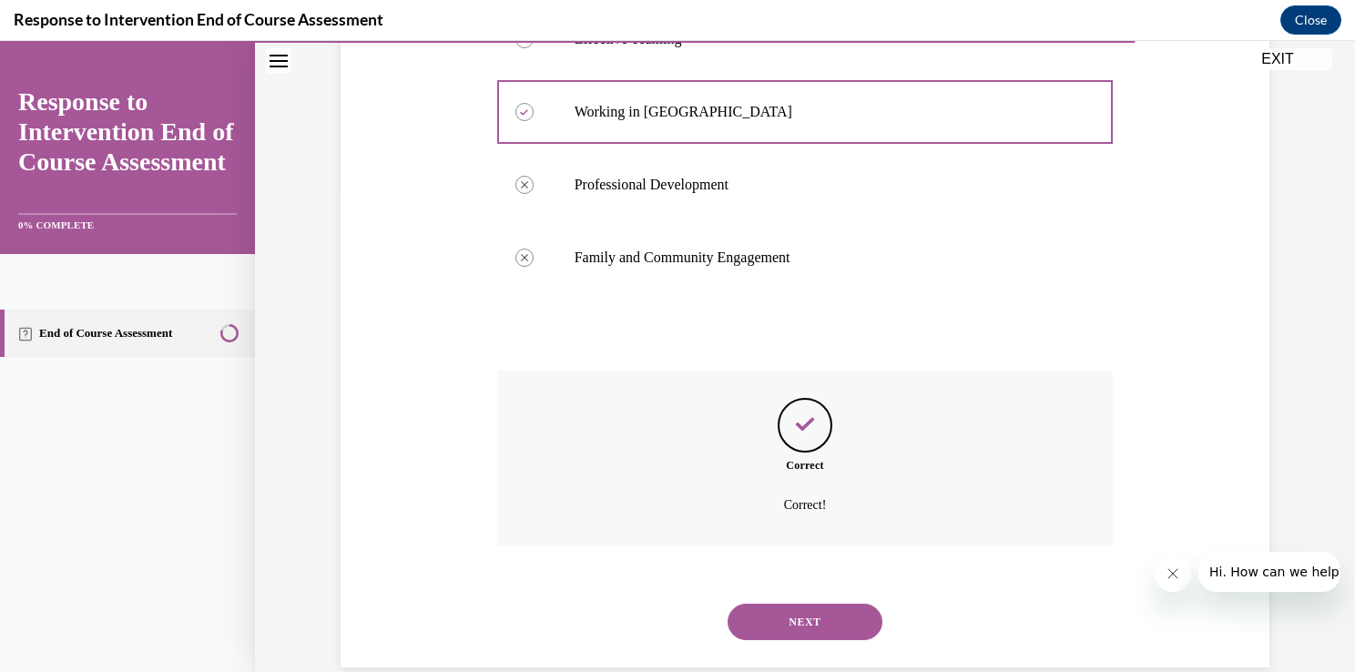
scroll to position [484, 0]
click at [849, 627] on button "NEXT" at bounding box center [805, 620] width 155 height 36
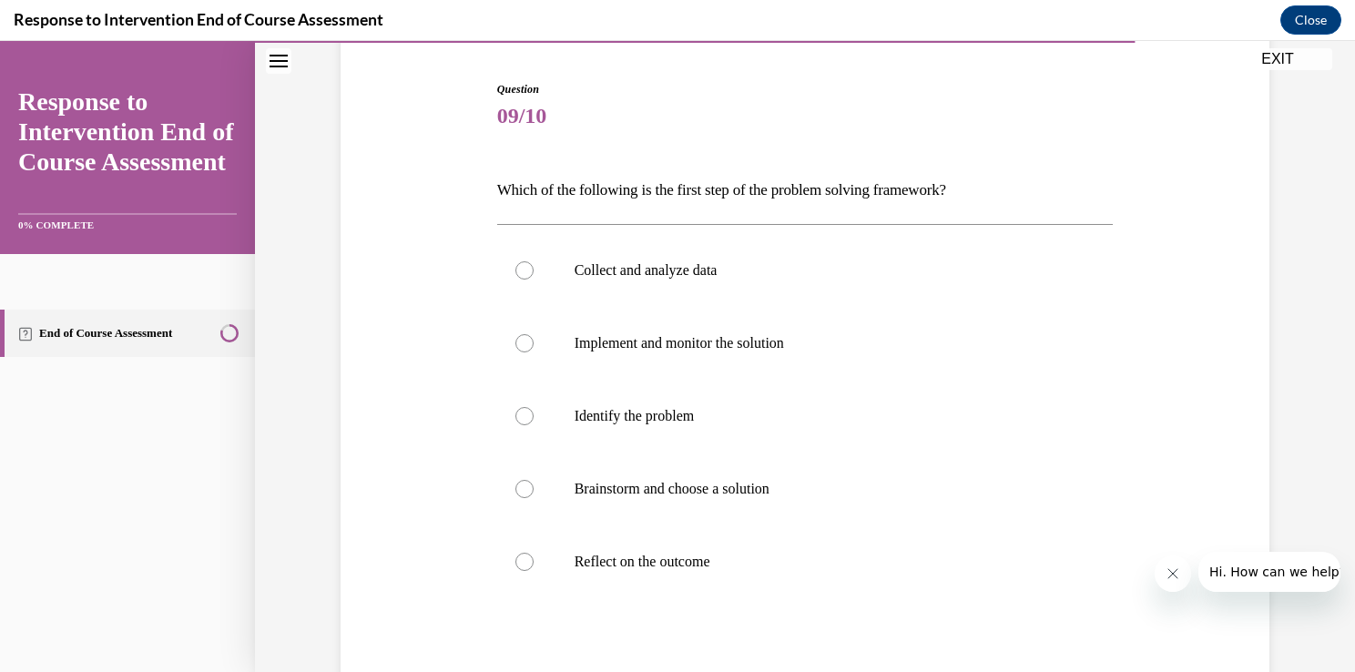
scroll to position [171, 0]
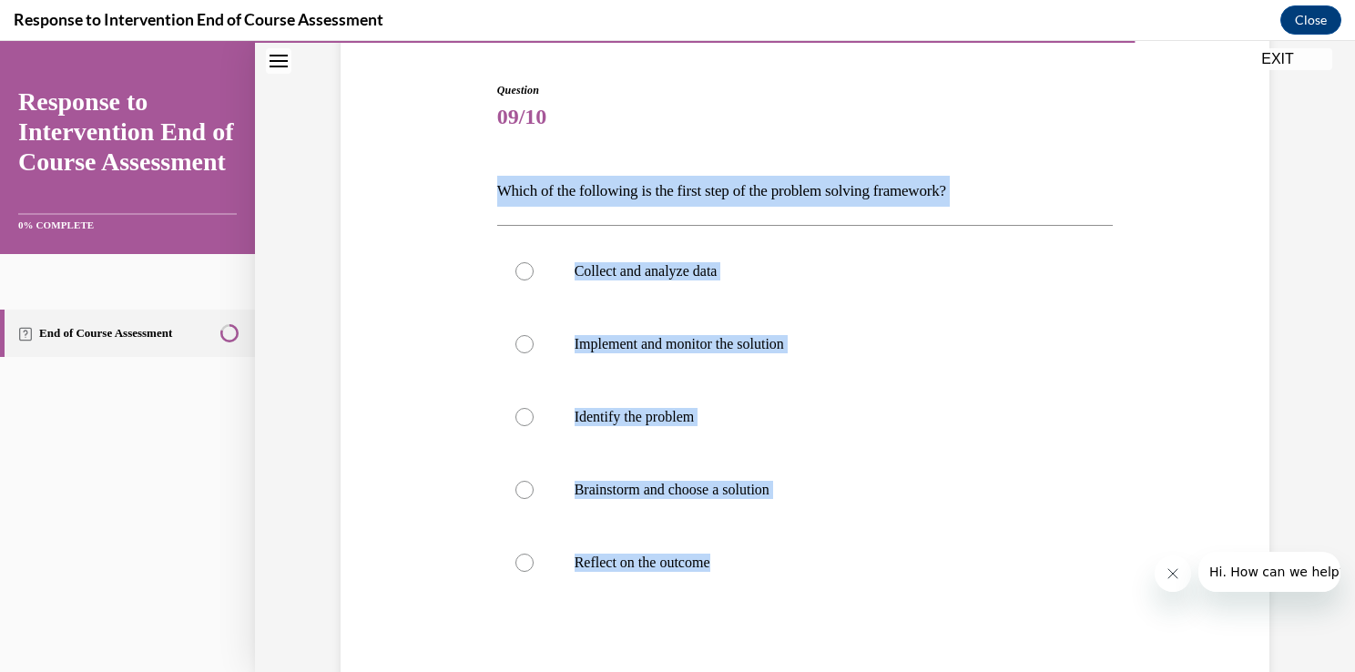
drag, startPoint x: 472, startPoint y: 177, endPoint x: 767, endPoint y: 562, distance: 485.4
click at [767, 562] on div "Question 09/10 Which of the following is the first step of the problem solving …" at bounding box center [805, 426] width 938 height 798
copy div "Which of the following is the first step of the problem solving framework? Coll…"
click at [779, 418] on p "Identify the problem" at bounding box center [822, 417] width 494 height 18
click at [534, 418] on input "Identify the problem" at bounding box center [525, 417] width 18 height 18
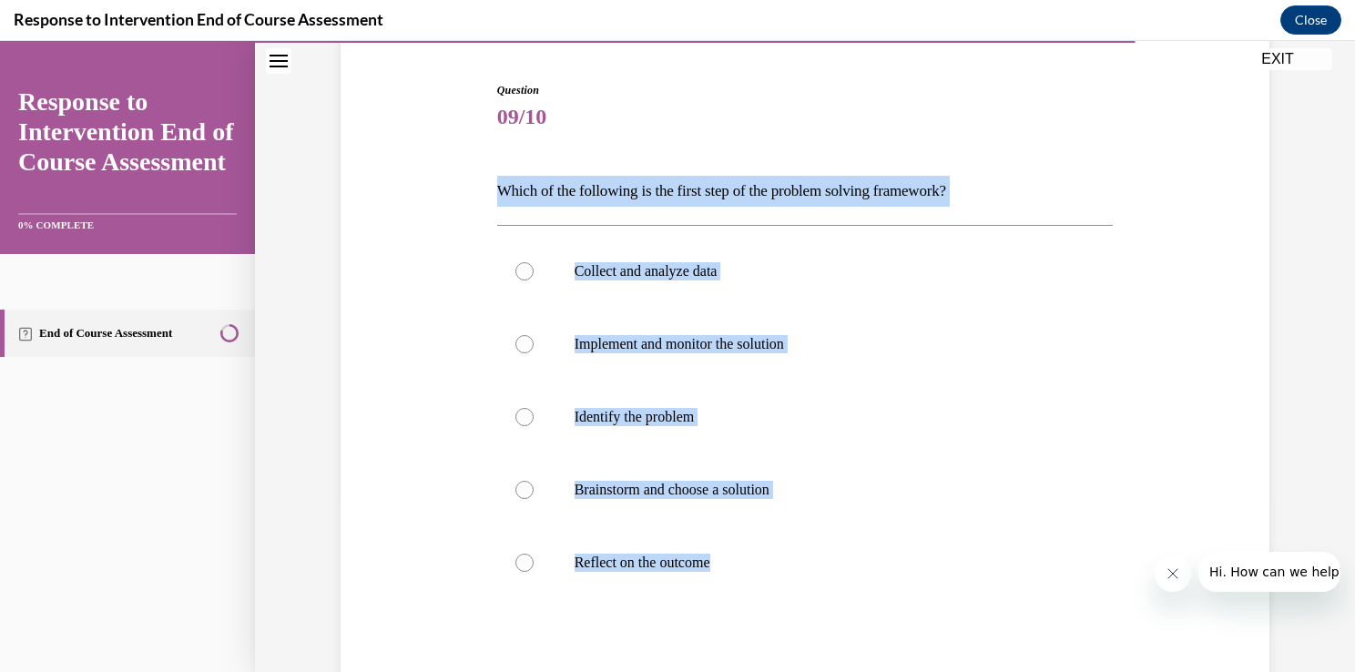
radio input "true"
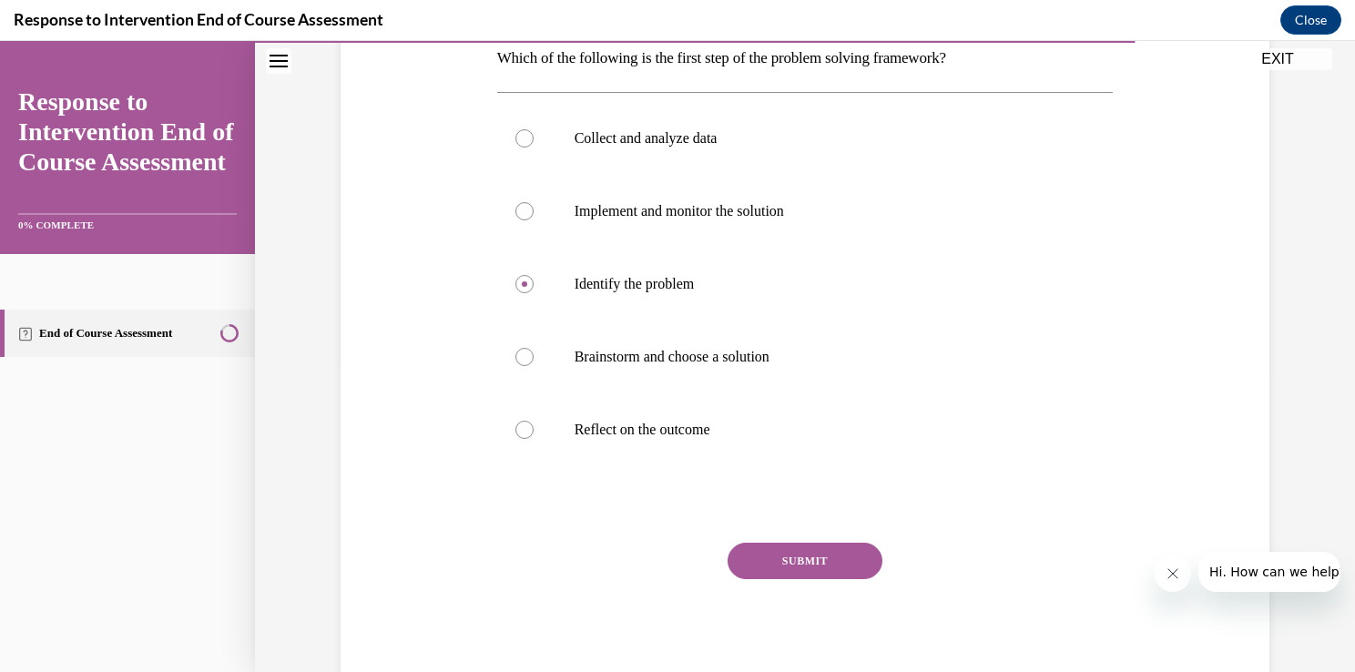
scroll to position [305, 0]
click at [851, 566] on button "SUBMIT" at bounding box center [805, 560] width 155 height 36
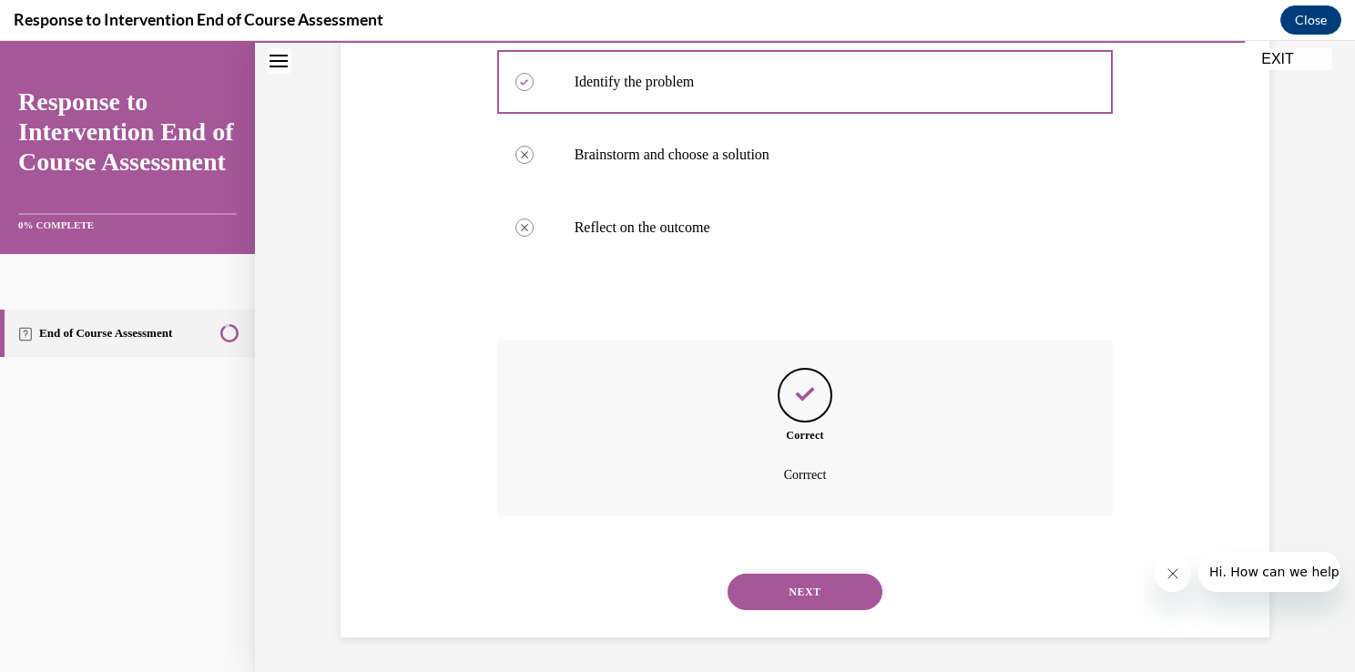
click at [851, 593] on button "NEXT" at bounding box center [805, 592] width 155 height 36
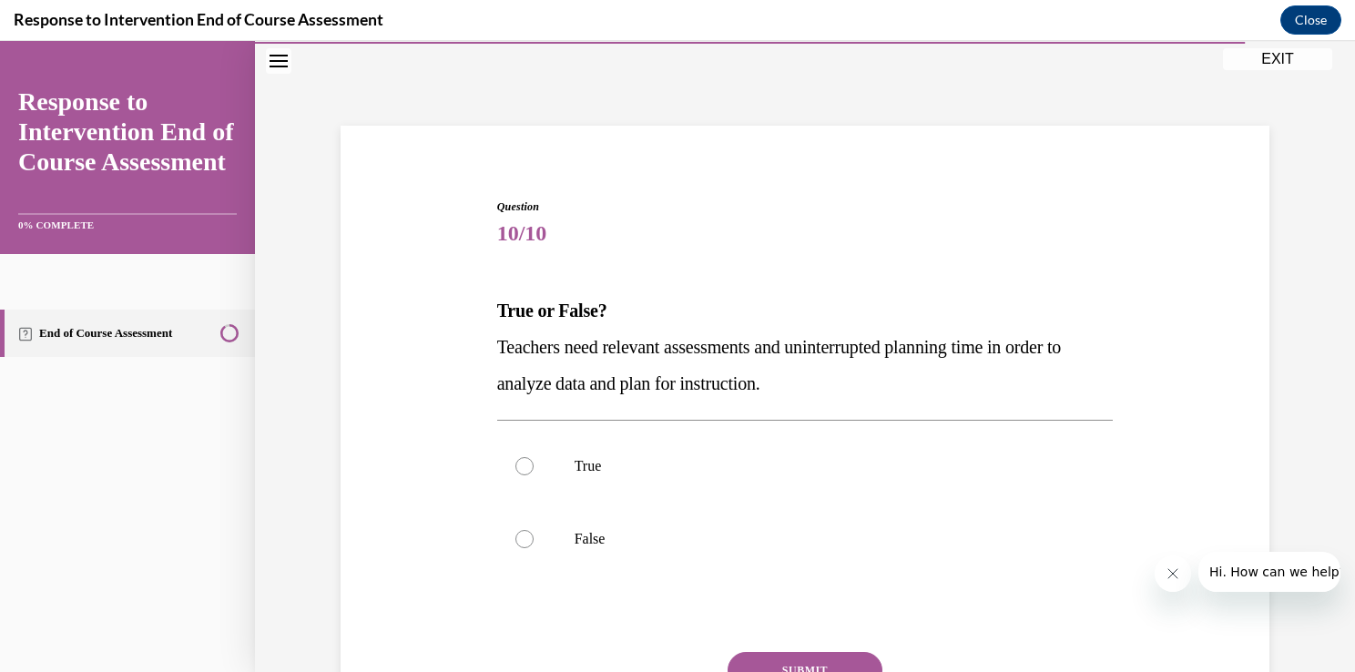
click at [914, 505] on label "False" at bounding box center [805, 539] width 617 height 73
click at [534, 530] on input "False" at bounding box center [525, 539] width 18 height 18
radio input "true"
click at [905, 459] on p "True" at bounding box center [822, 466] width 494 height 18
click at [534, 459] on input "True" at bounding box center [525, 466] width 18 height 18
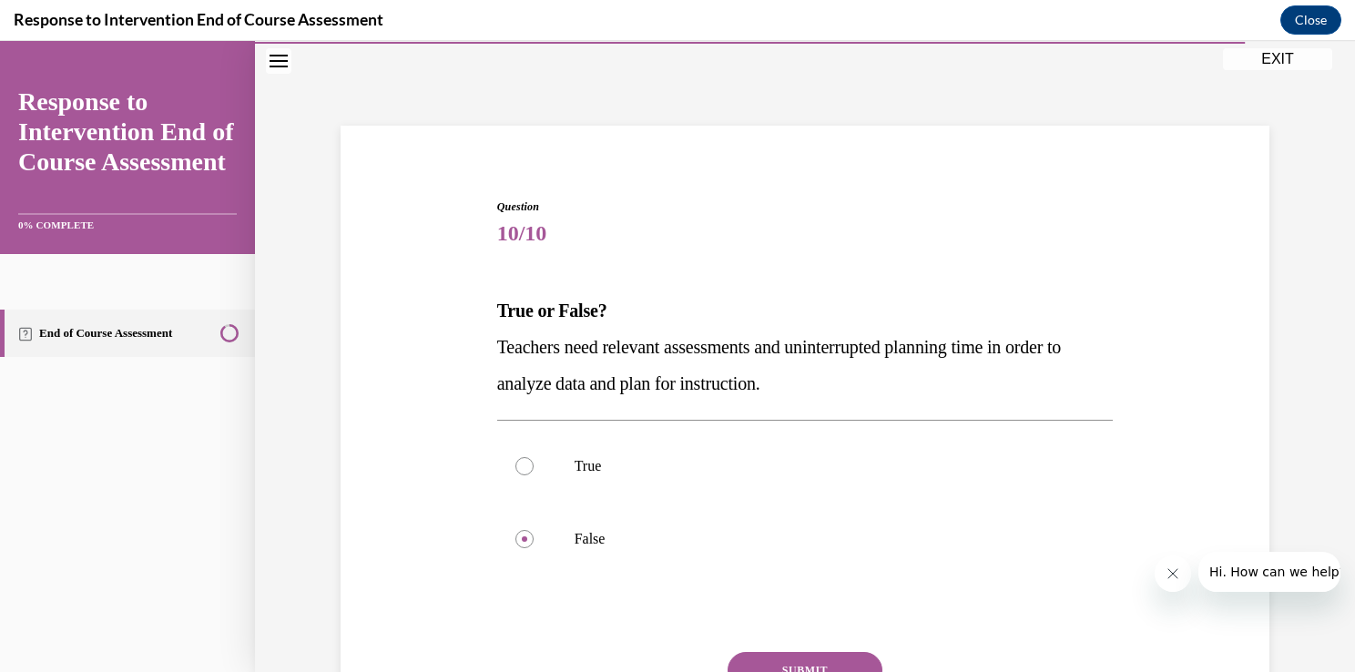
radio input "true"
click at [825, 664] on button "SUBMIT" at bounding box center [805, 670] width 155 height 36
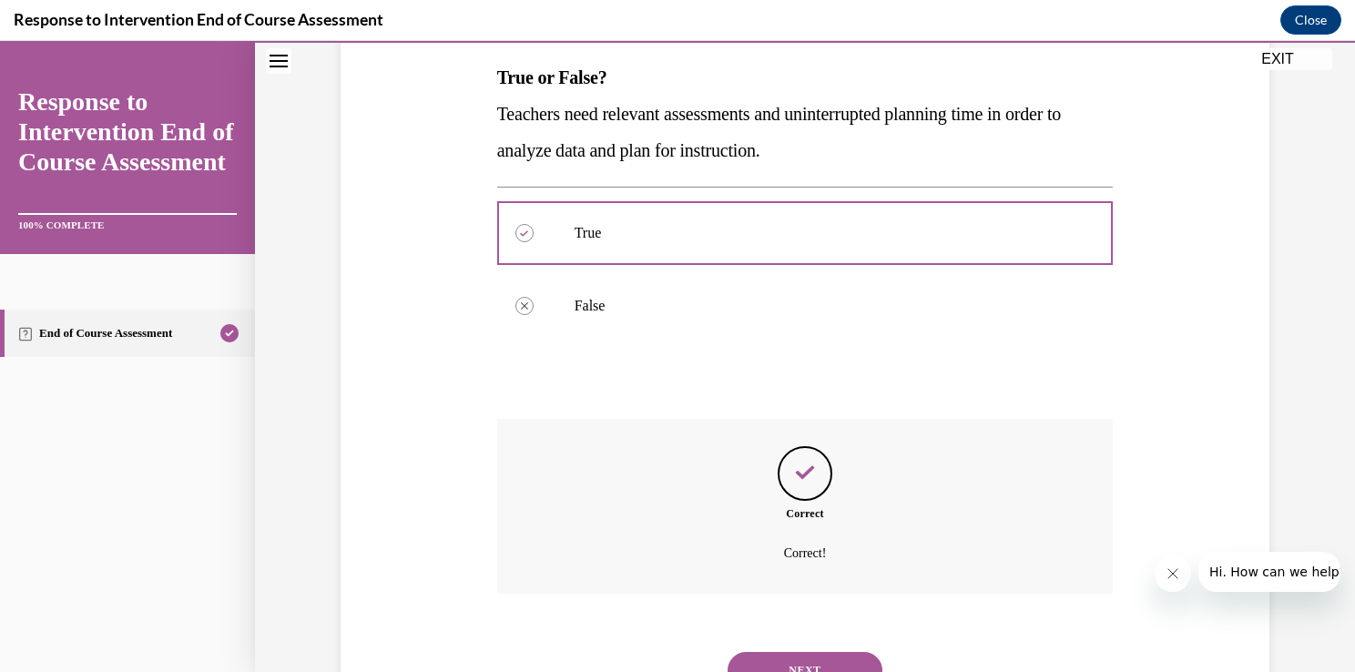
scroll to position [367, 0]
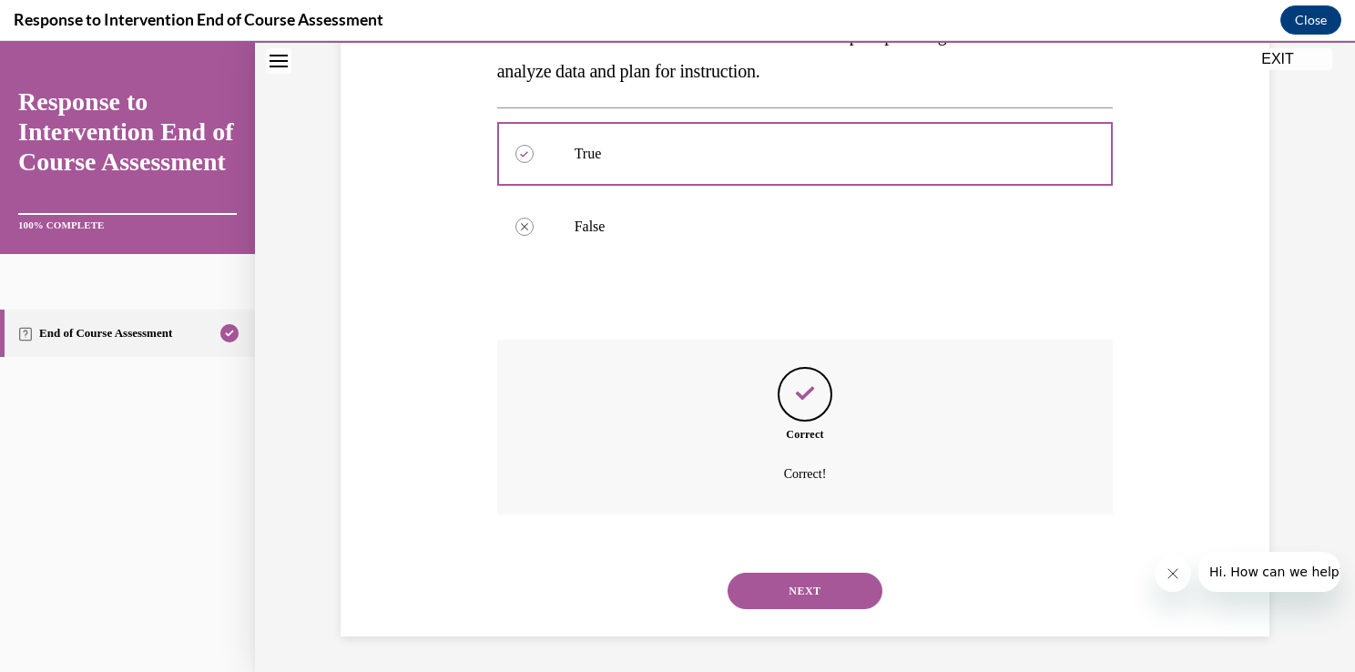
click at [827, 604] on button "NEXT" at bounding box center [805, 591] width 155 height 36
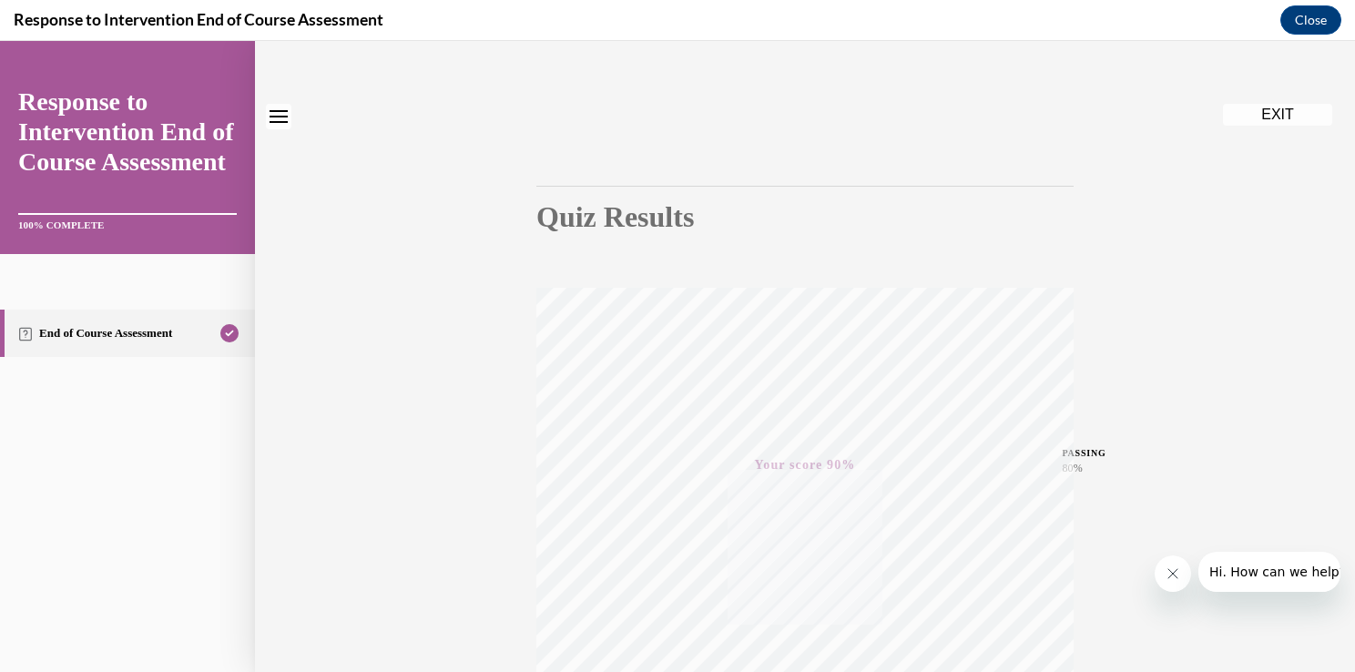
scroll to position [0, 0]
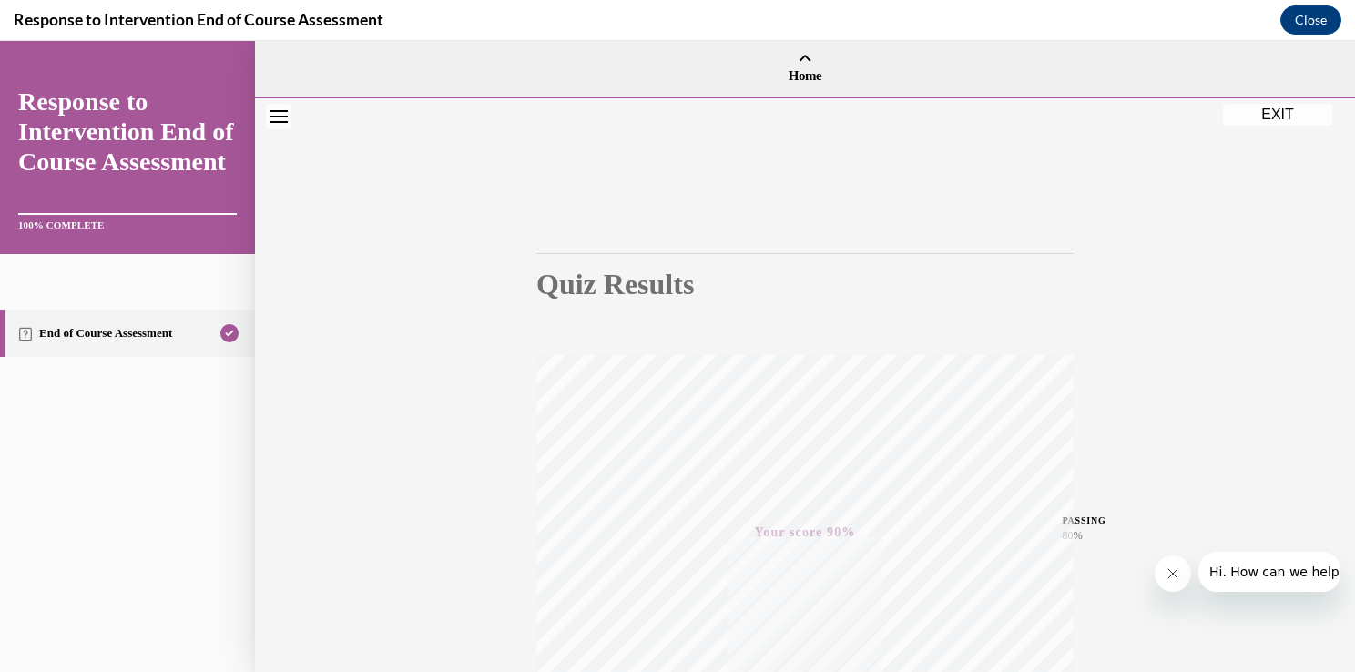
click at [1283, 121] on button "EXIT" at bounding box center [1277, 115] width 109 height 22
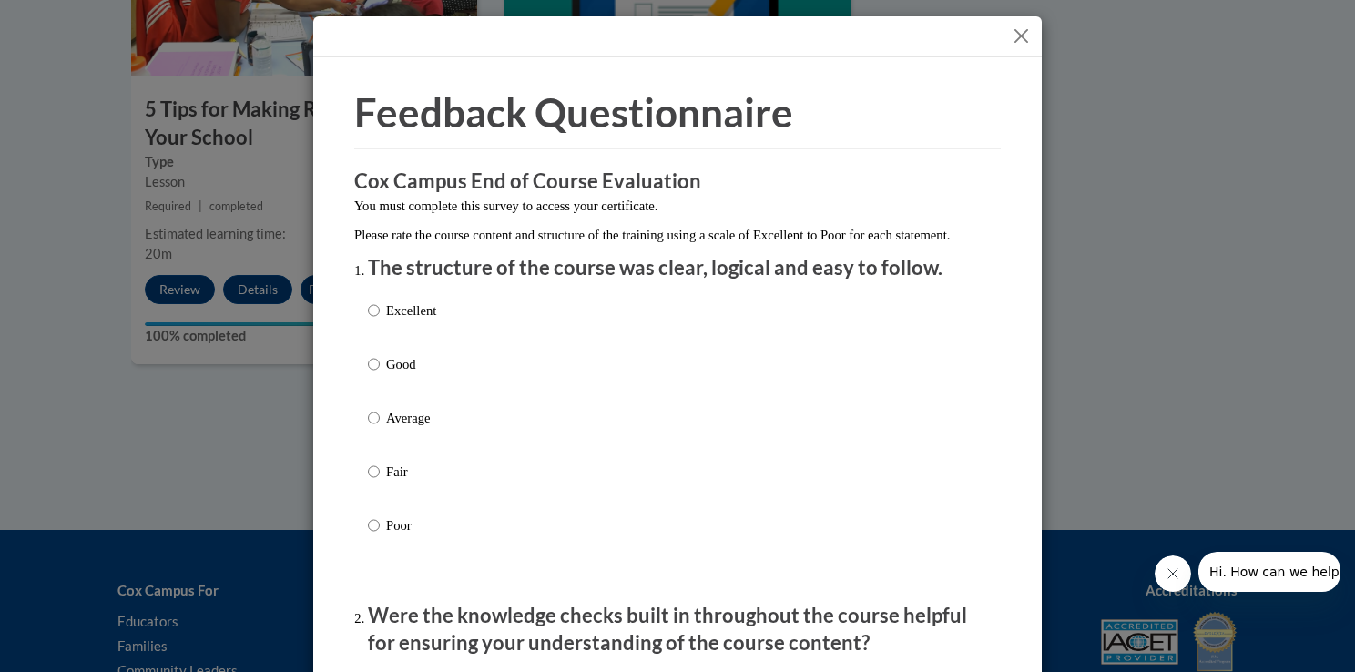
click at [401, 350] on label "Excellent" at bounding box center [402, 325] width 68 height 49
click at [380, 321] on input "Excellent" at bounding box center [374, 311] width 12 height 20
radio input "true"
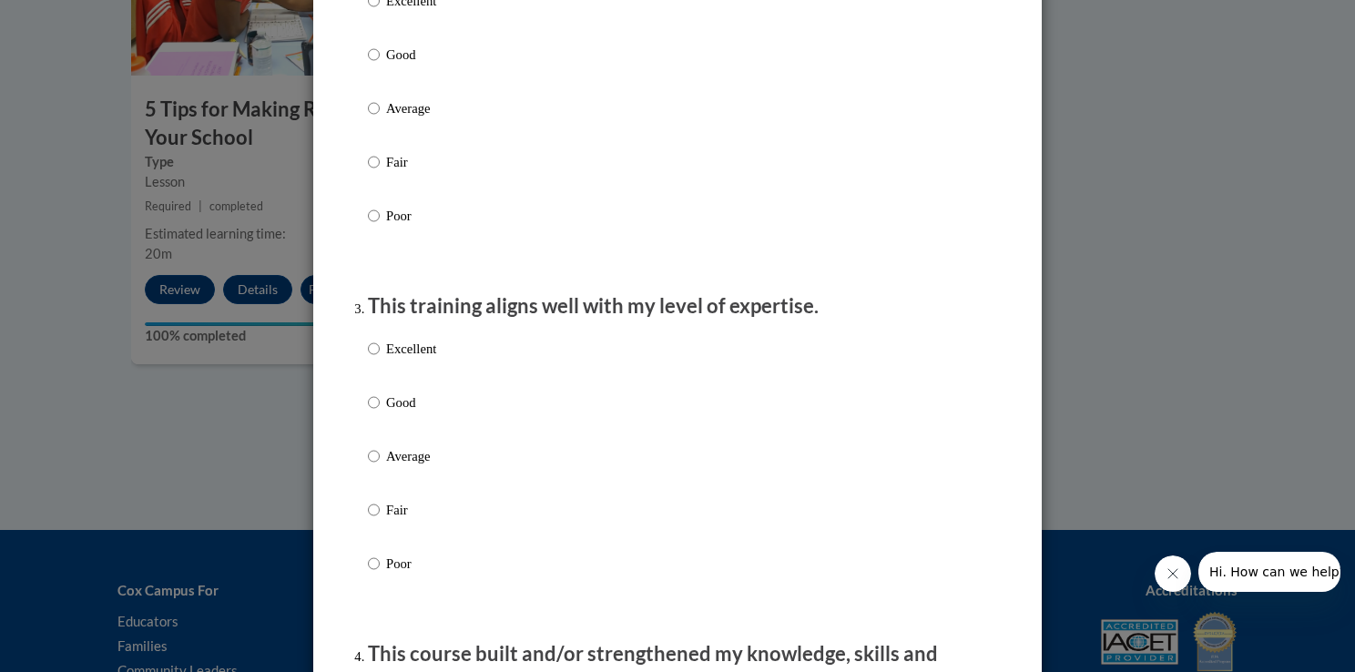
scroll to position [619, 0]
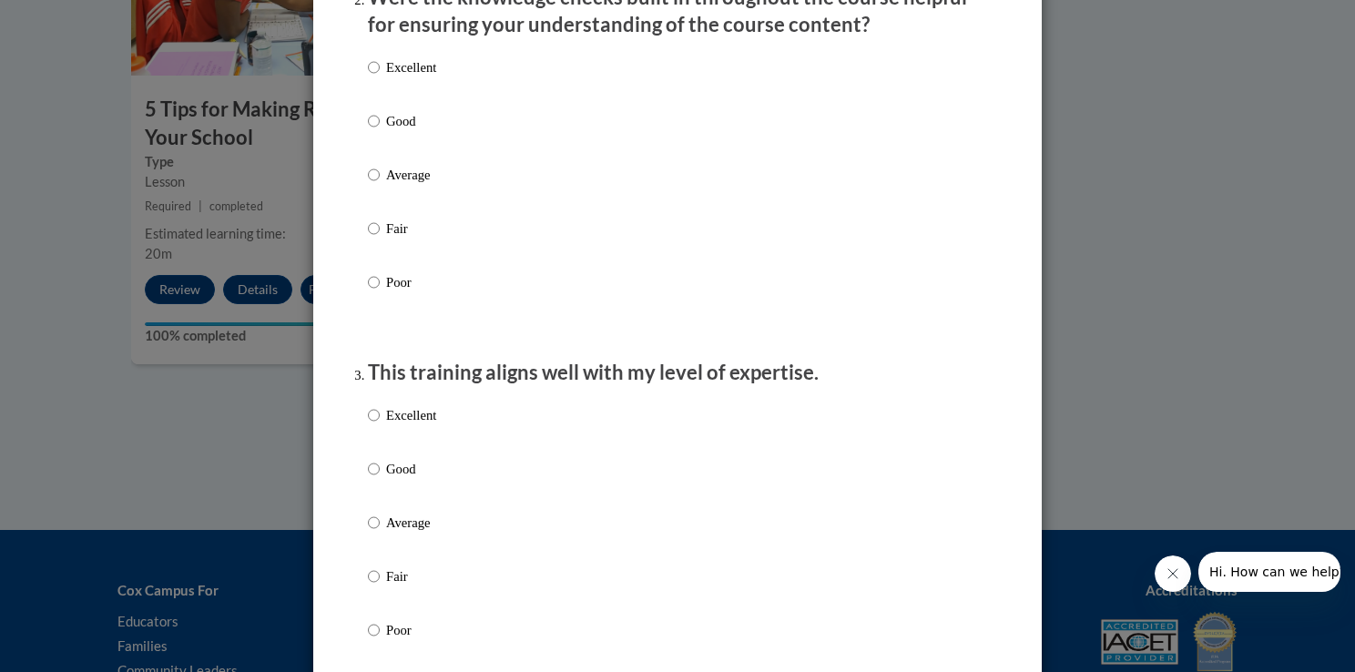
click at [461, 84] on div "Excellent Good Average Fair Poor" at bounding box center [677, 196] width 619 height 297
click at [404, 77] on p "Excellent" at bounding box center [411, 67] width 50 height 20
click at [380, 77] on input "Excellent" at bounding box center [374, 67] width 12 height 20
radio input "true"
click at [427, 425] on p "Excellent" at bounding box center [411, 415] width 50 height 20
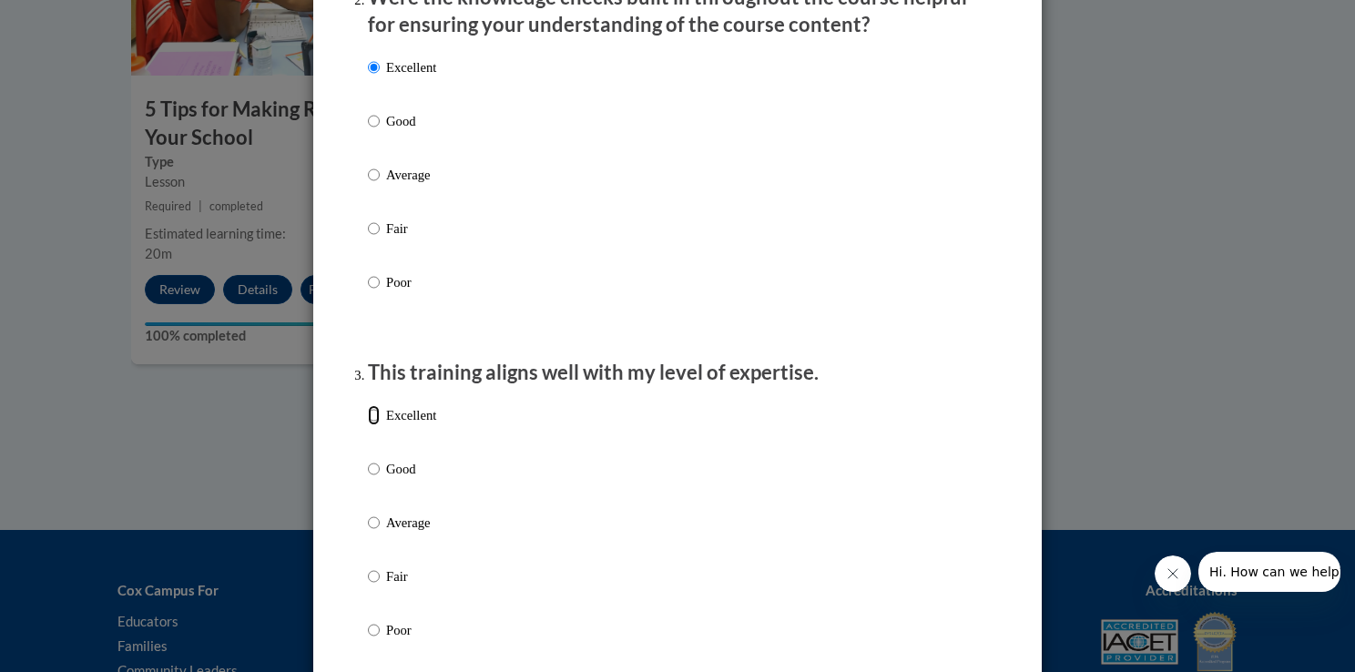
click at [380, 425] on input "Excellent" at bounding box center [374, 415] width 12 height 20
radio input "true"
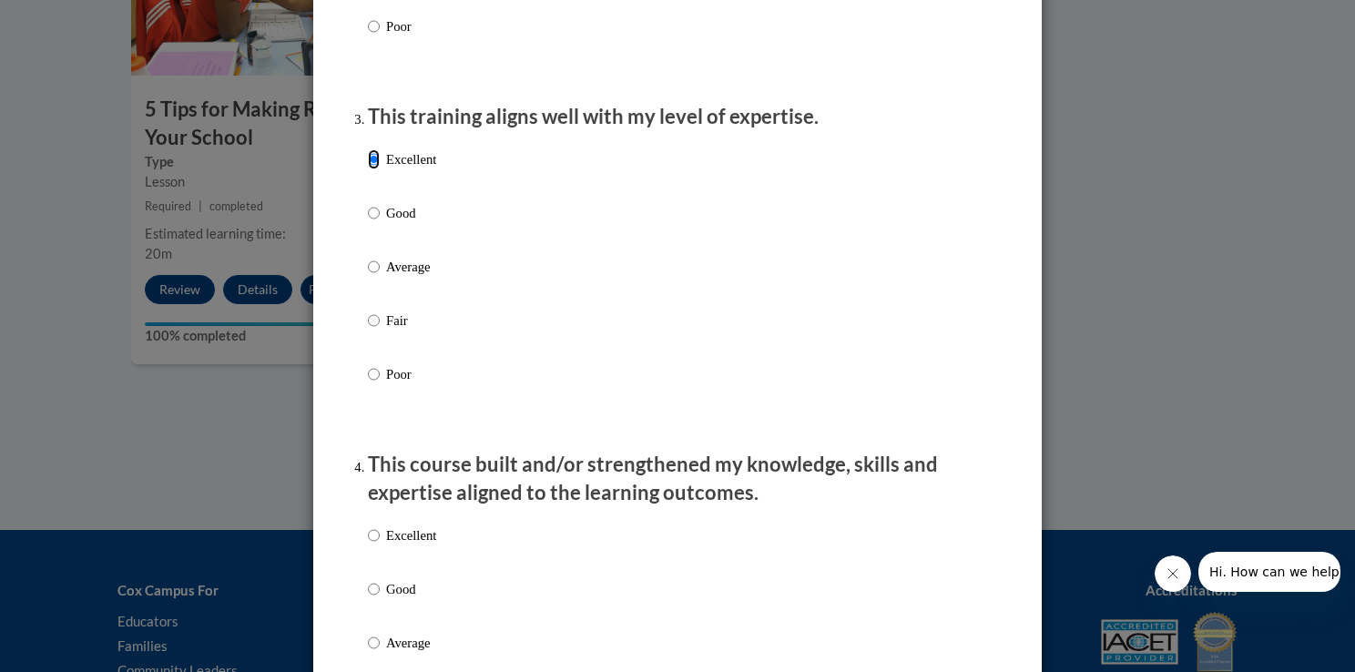
scroll to position [902, 0]
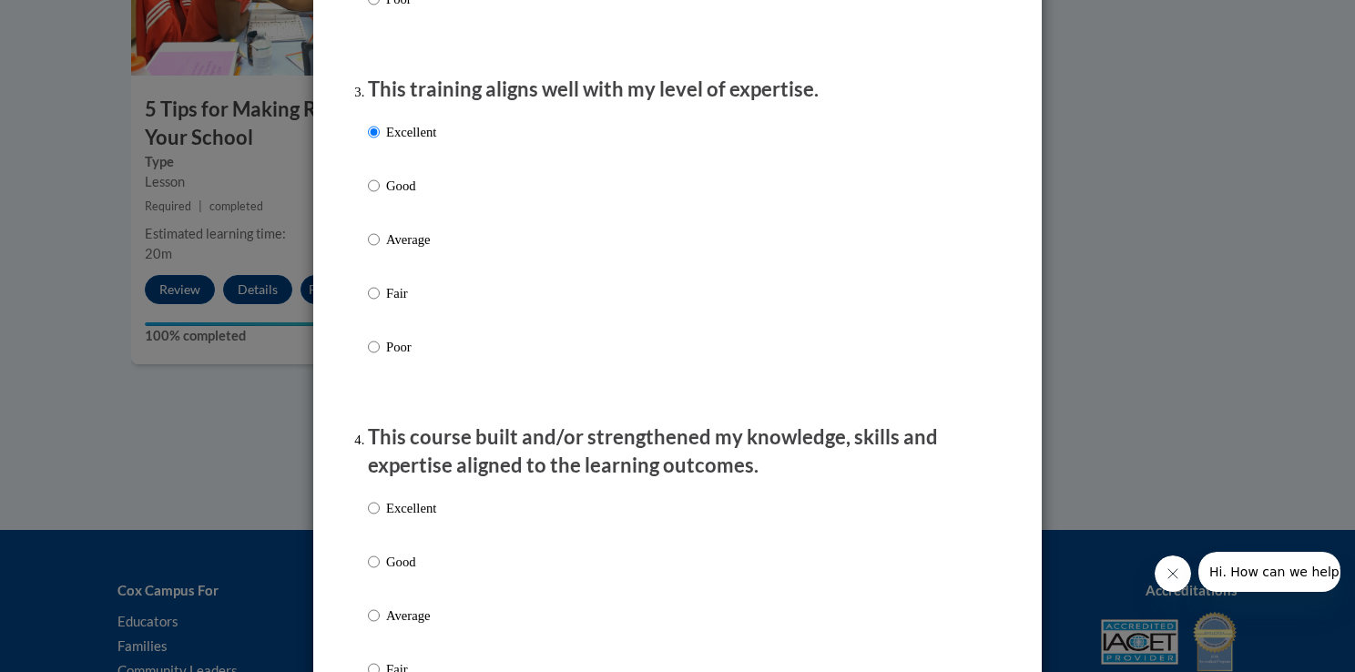
click at [425, 518] on p "Excellent" at bounding box center [411, 508] width 50 height 20
click at [380, 518] on input "Excellent" at bounding box center [374, 508] width 12 height 20
radio input "true"
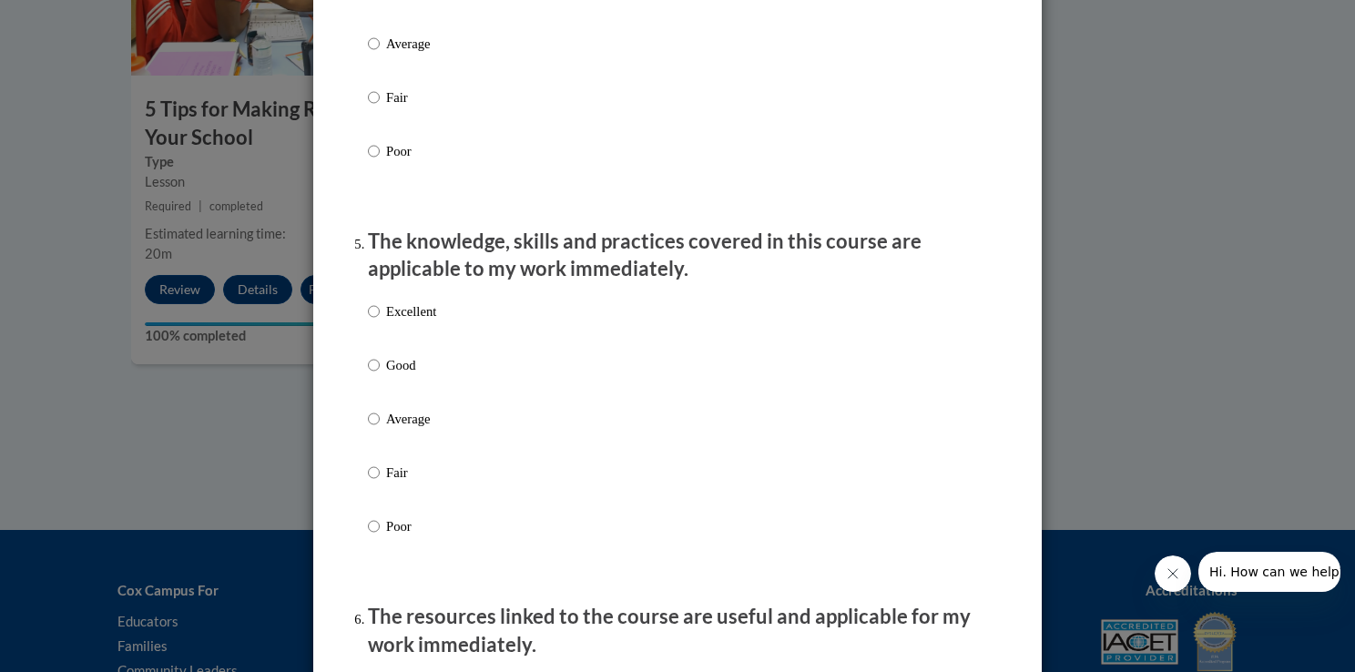
click at [425, 321] on p "Excellent" at bounding box center [411, 312] width 50 height 20
click at [380, 321] on input "Excellent" at bounding box center [374, 312] width 12 height 20
radio input "true"
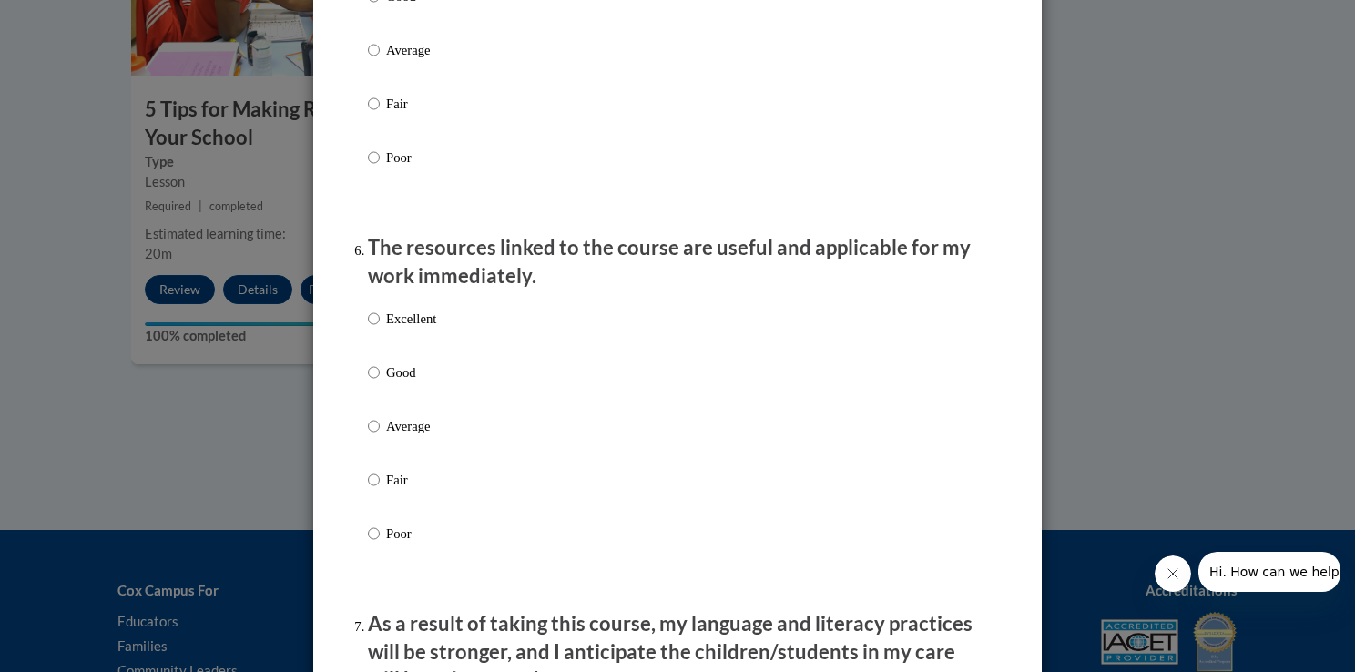
scroll to position [1946, 0]
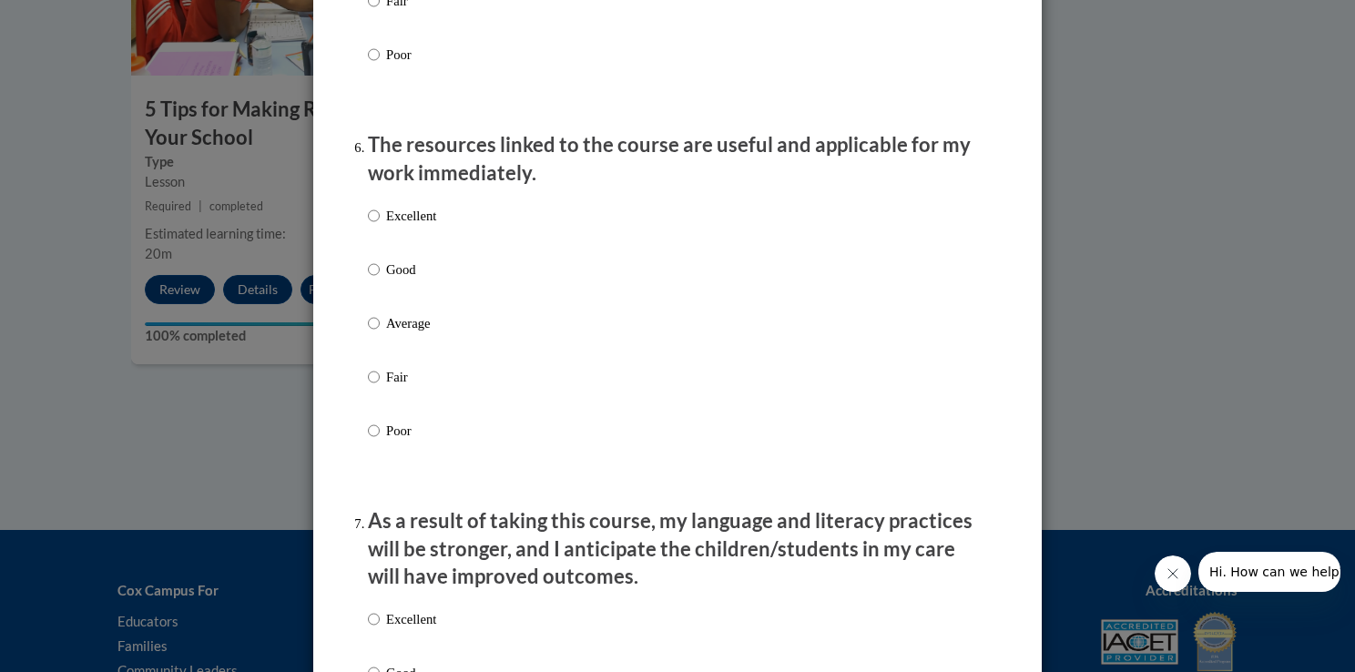
click at [554, 251] on div "Excellent Good Average Fair Poor" at bounding box center [677, 345] width 619 height 297
click at [426, 255] on label "Excellent" at bounding box center [402, 230] width 68 height 49
click at [380, 226] on input "Excellent" at bounding box center [374, 216] width 12 height 20
radio input "true"
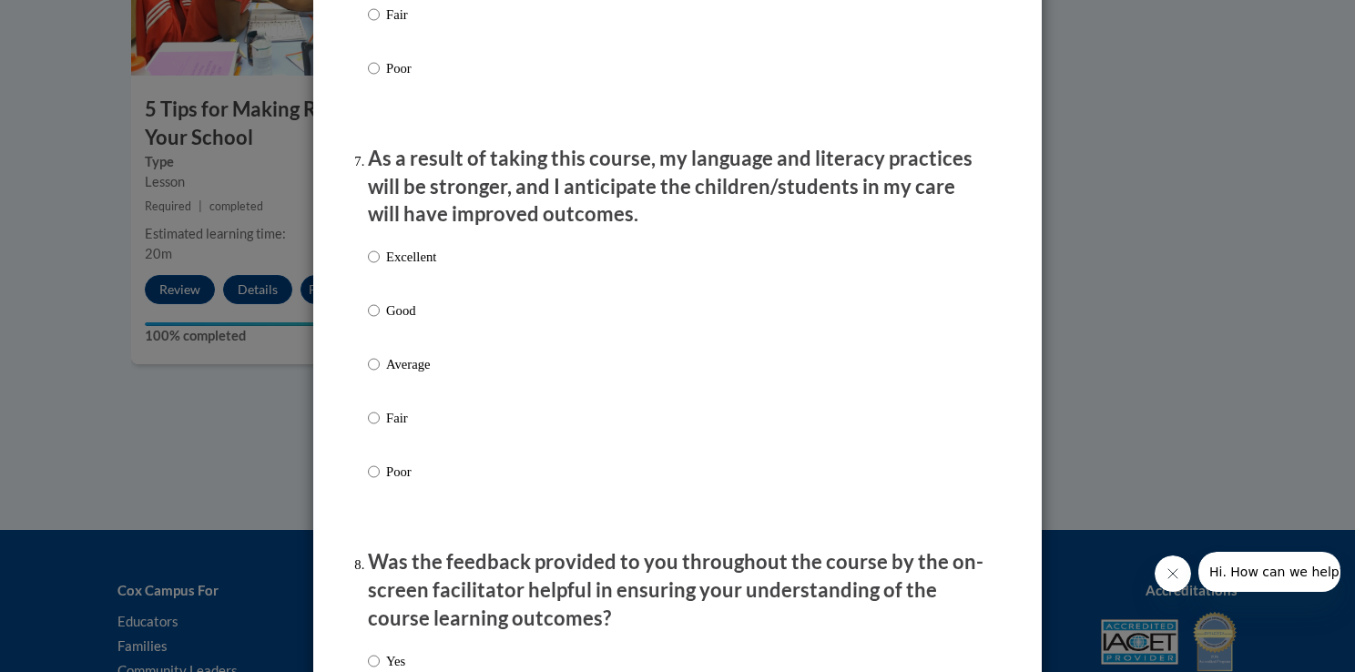
click at [423, 267] on p "Excellent" at bounding box center [411, 257] width 50 height 20
click at [380, 267] on input "Excellent" at bounding box center [374, 257] width 12 height 20
radio input "true"
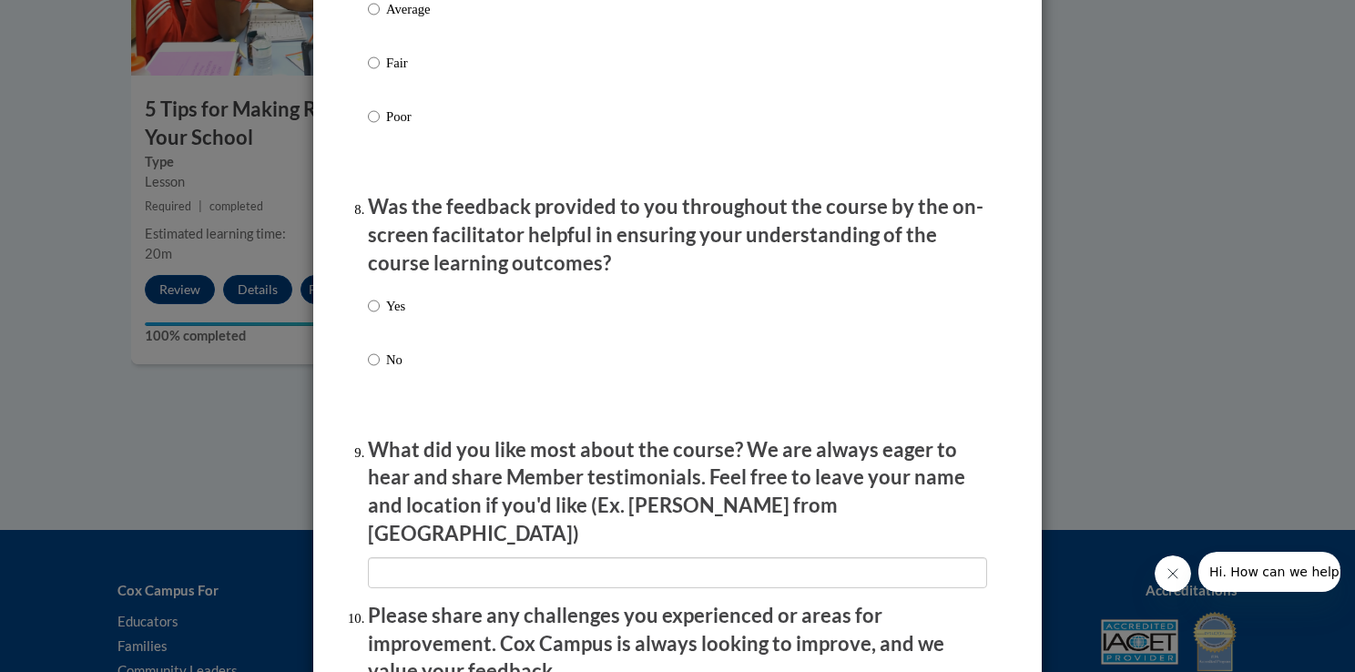
scroll to position [2725, 0]
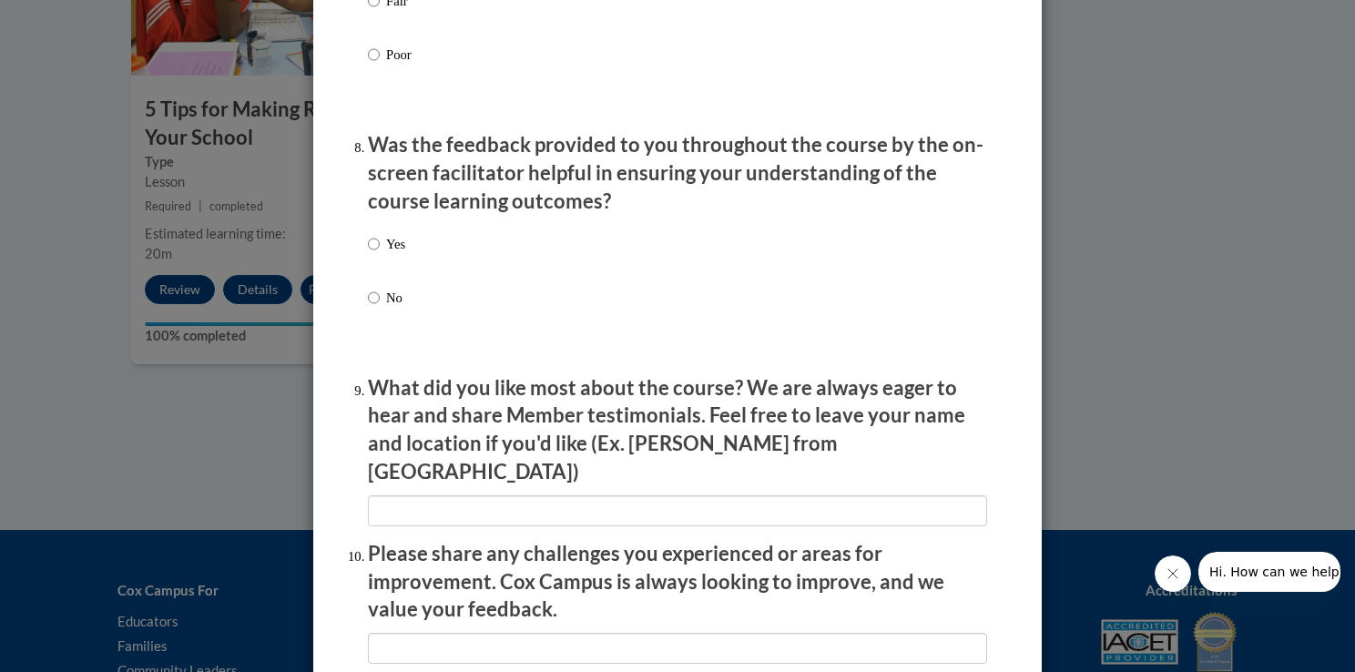
click at [597, 261] on div "Yes No" at bounding box center [677, 293] width 619 height 136
click at [372, 254] on input "Yes" at bounding box center [374, 244] width 12 height 20
radio input "true"
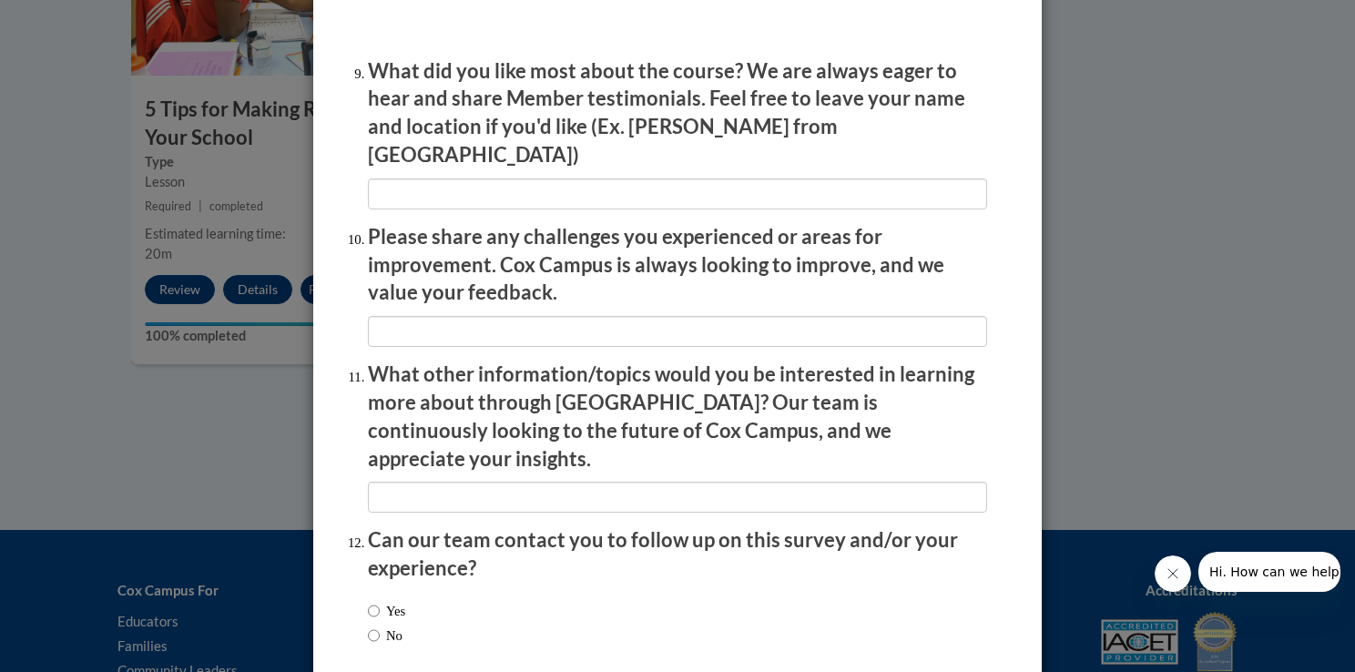
scroll to position [3045, 0]
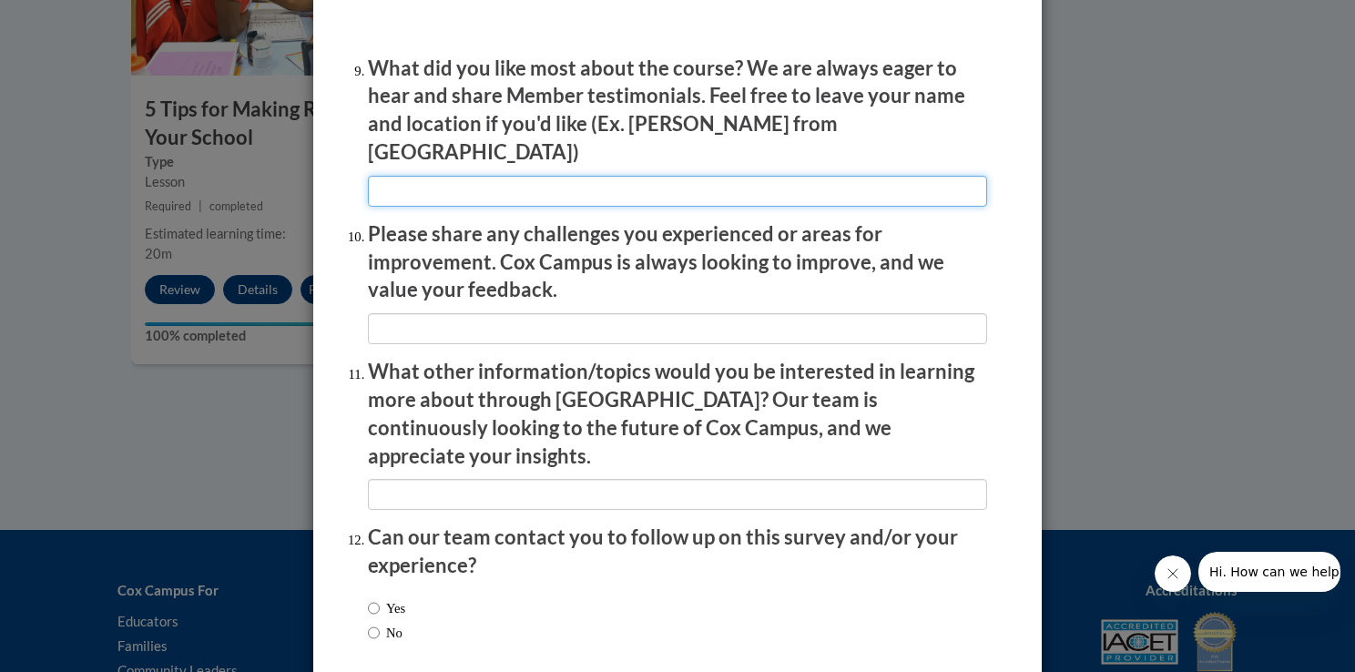
click at [629, 180] on input "textbox" at bounding box center [677, 191] width 619 height 31
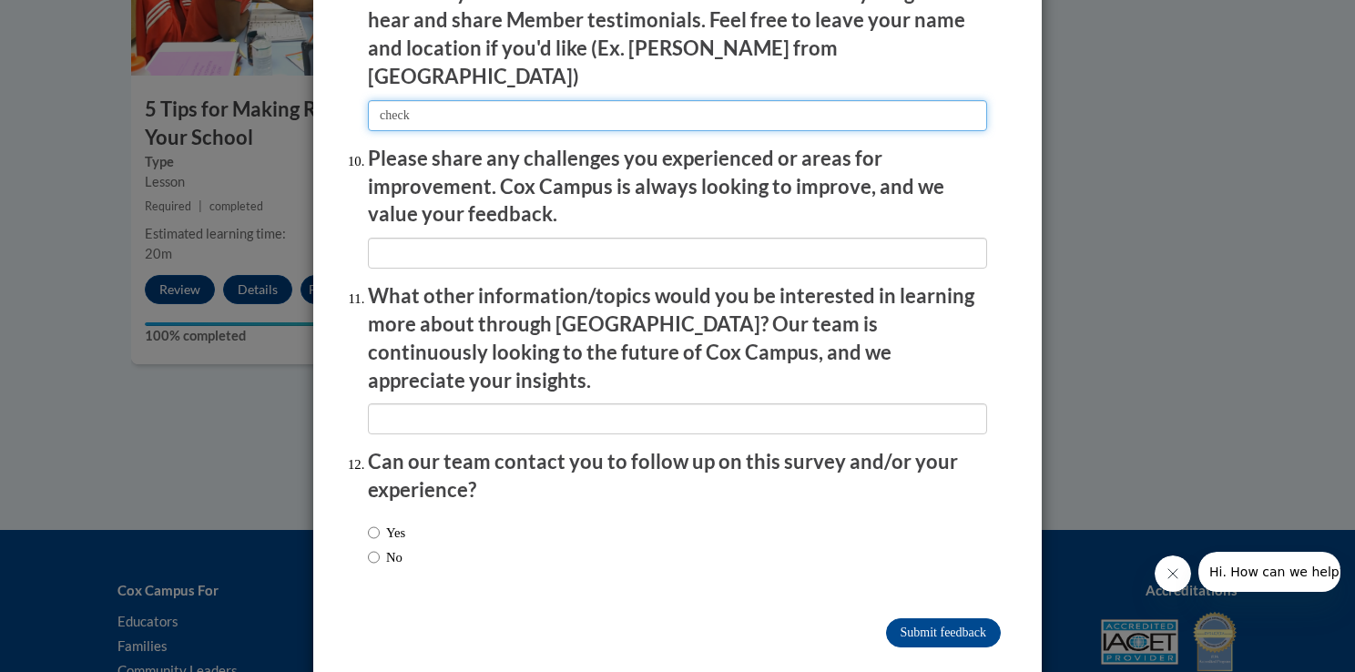
type input "check"
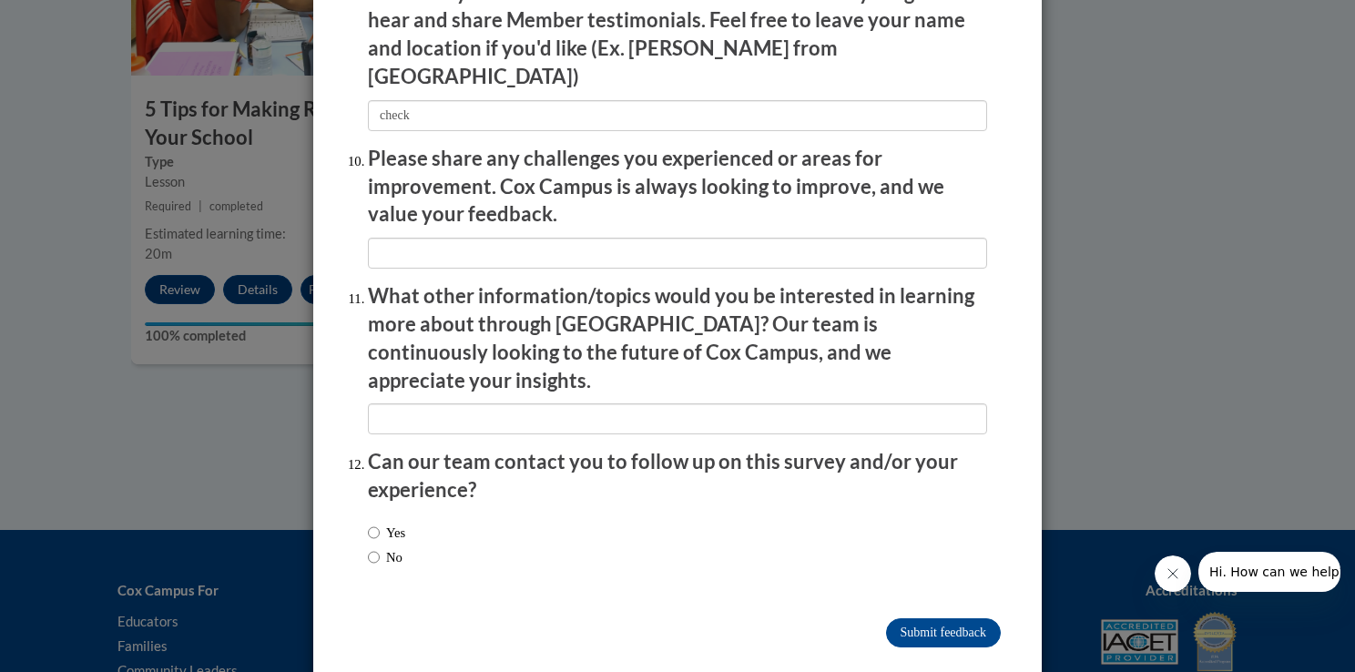
click at [952, 619] on div "Submit feedback" at bounding box center [677, 633] width 647 height 29
click at [905, 619] on input "Submit feedback" at bounding box center [943, 633] width 115 height 29
